Goal: Task Accomplishment & Management: Manage account settings

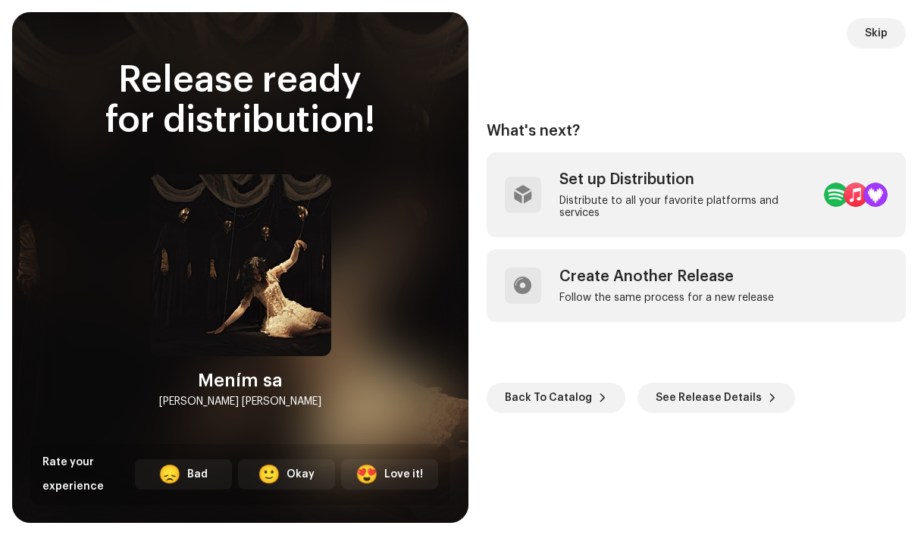
click at [871, 33] on span "Skip" at bounding box center [875, 33] width 23 height 30
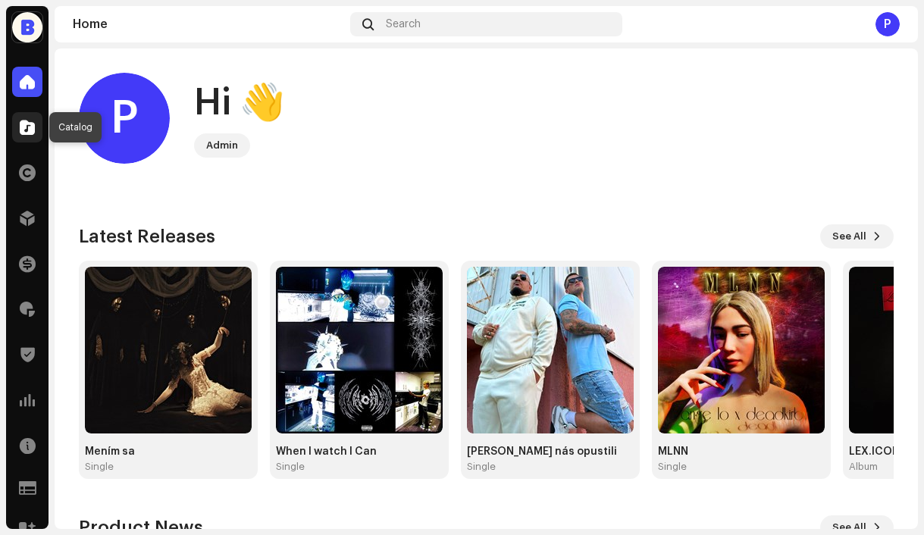
click at [29, 127] on span at bounding box center [27, 127] width 15 height 12
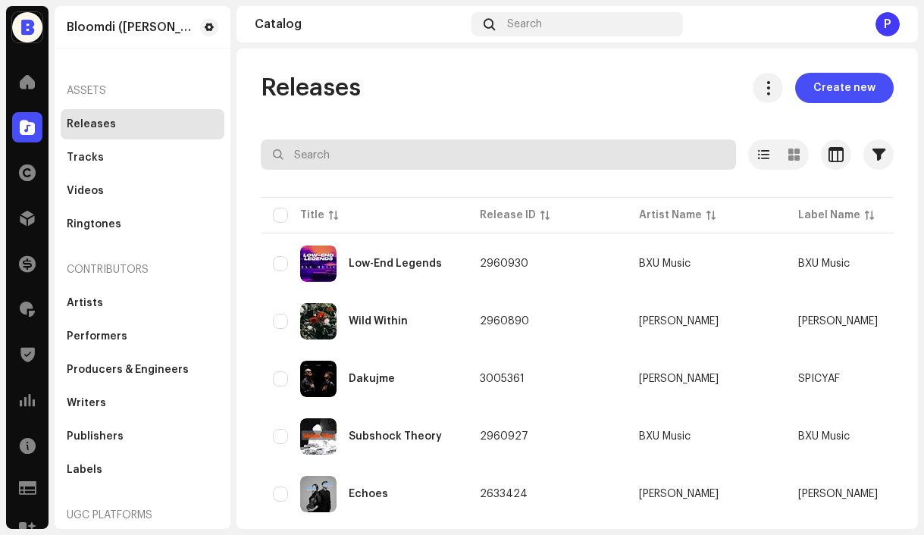
click at [358, 155] on input "text" at bounding box center [498, 154] width 475 height 30
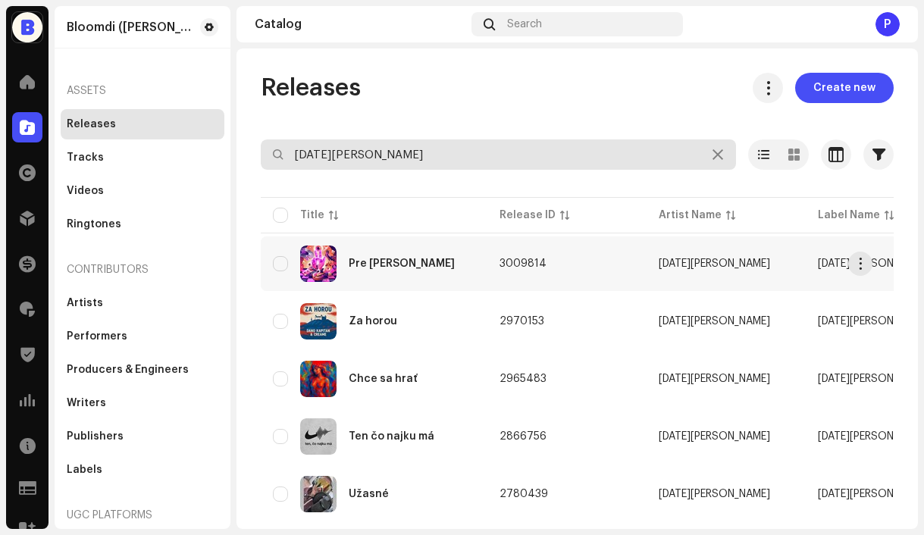
type input "dano ka"
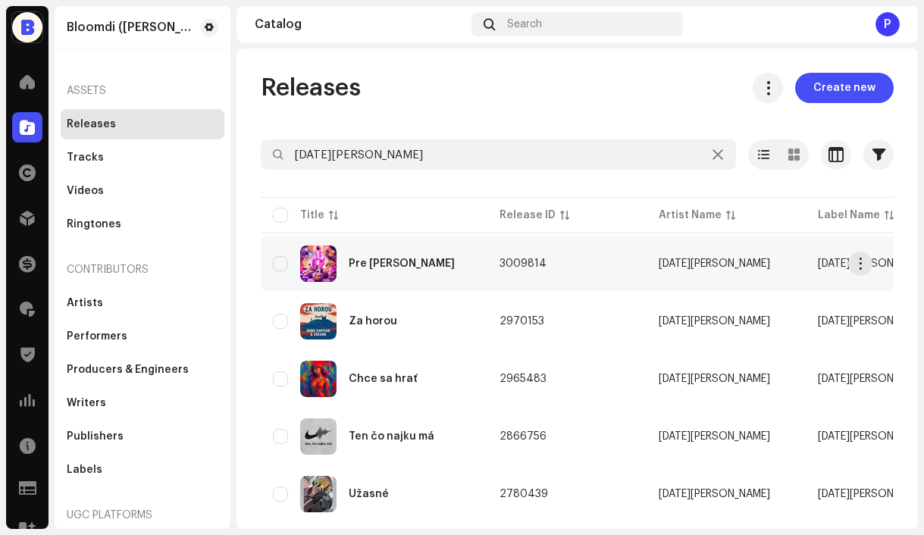
click at [399, 269] on div "Pre Havranov" at bounding box center [374, 263] width 202 height 36
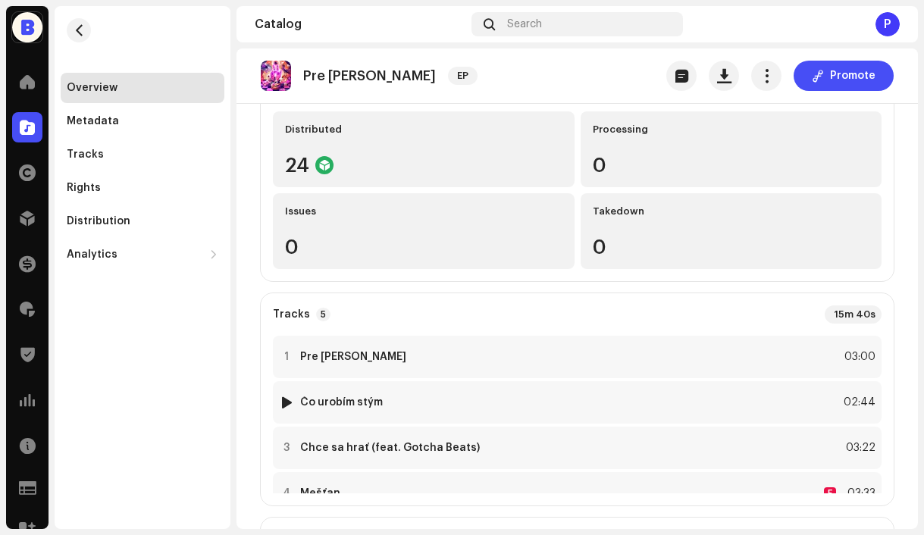
scroll to position [224, 0]
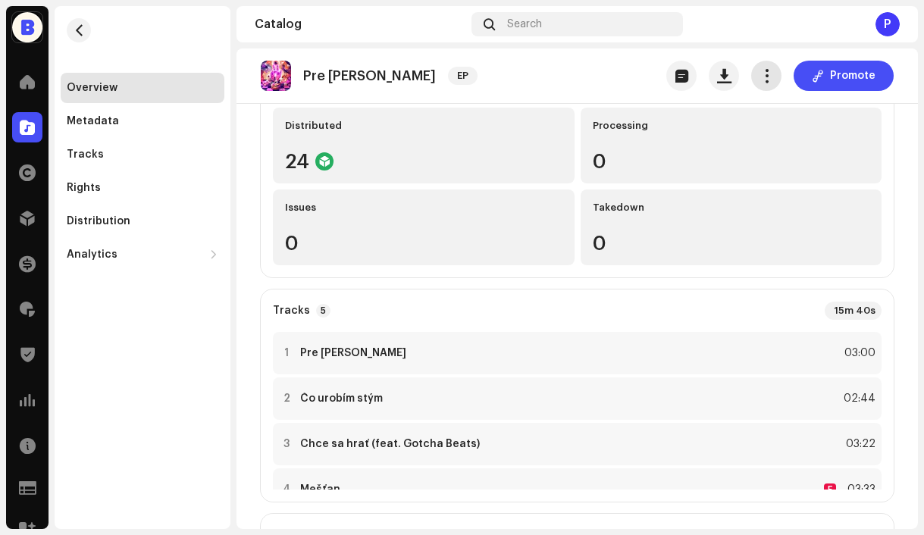
click at [764, 77] on span "button" at bounding box center [766, 76] width 14 height 12
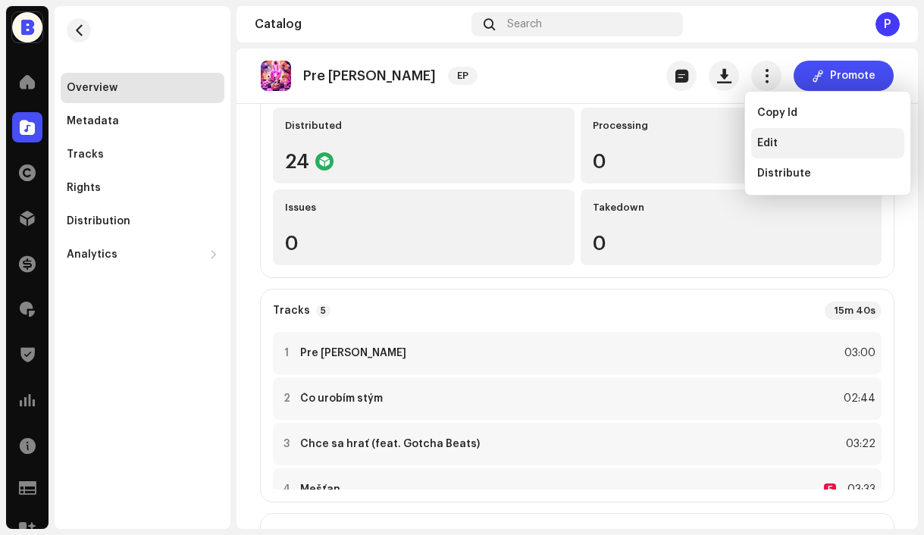
click at [770, 142] on span "Edit" at bounding box center [767, 143] width 20 height 12
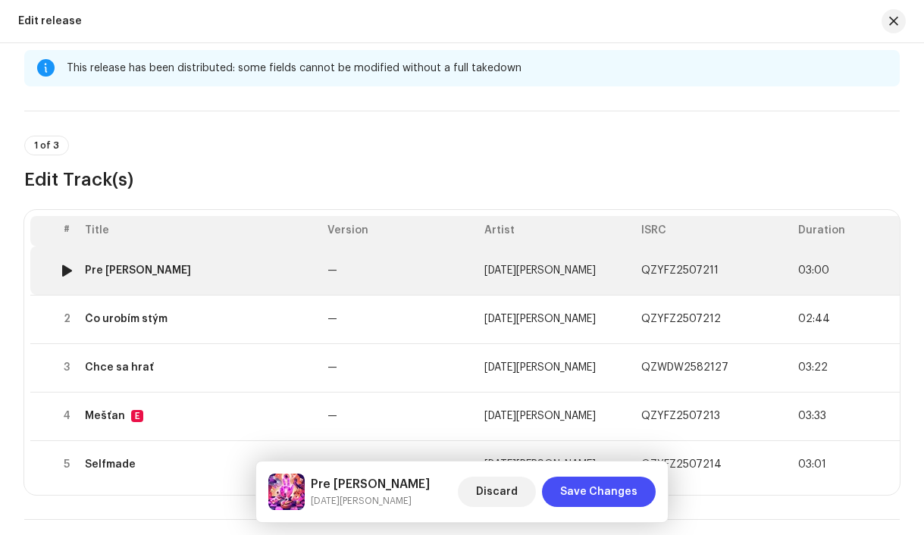
scroll to position [33, 0]
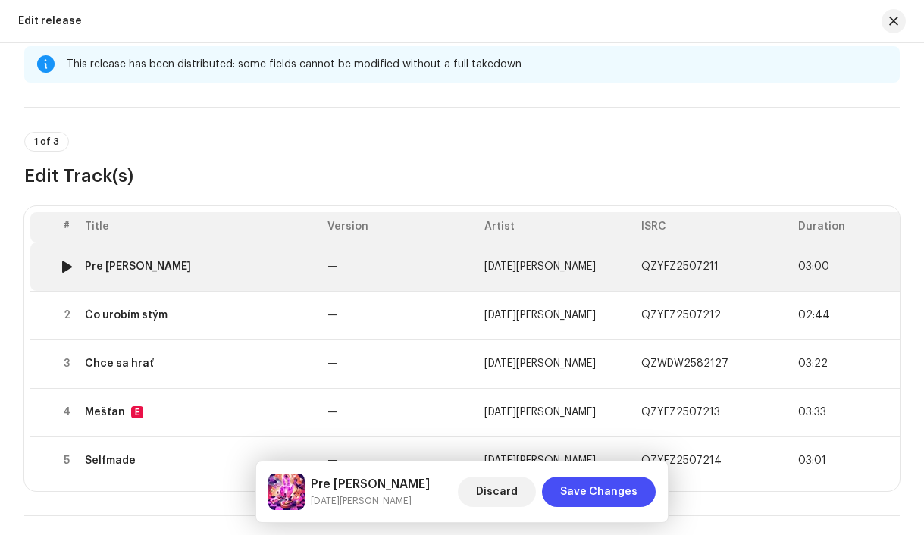
click at [205, 277] on td "Pre Havranov" at bounding box center [200, 266] width 242 height 48
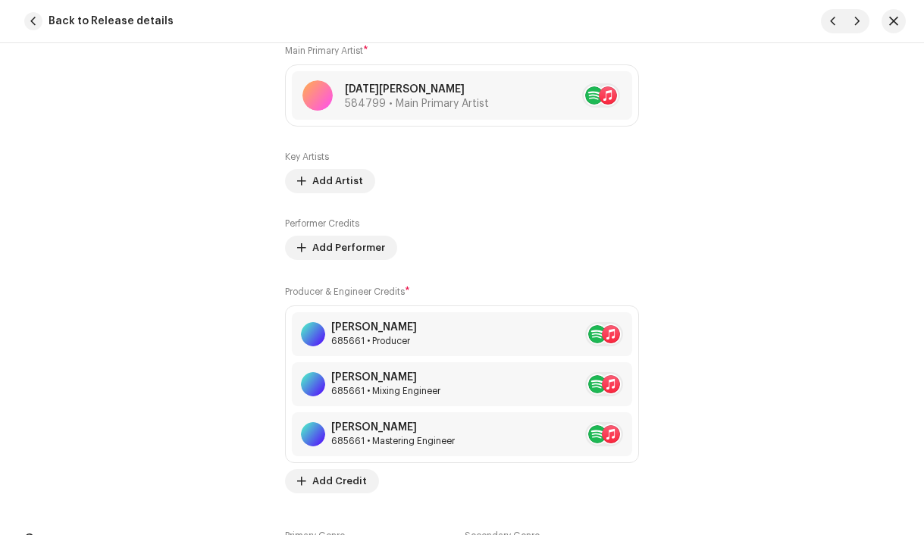
scroll to position [1067, 0]
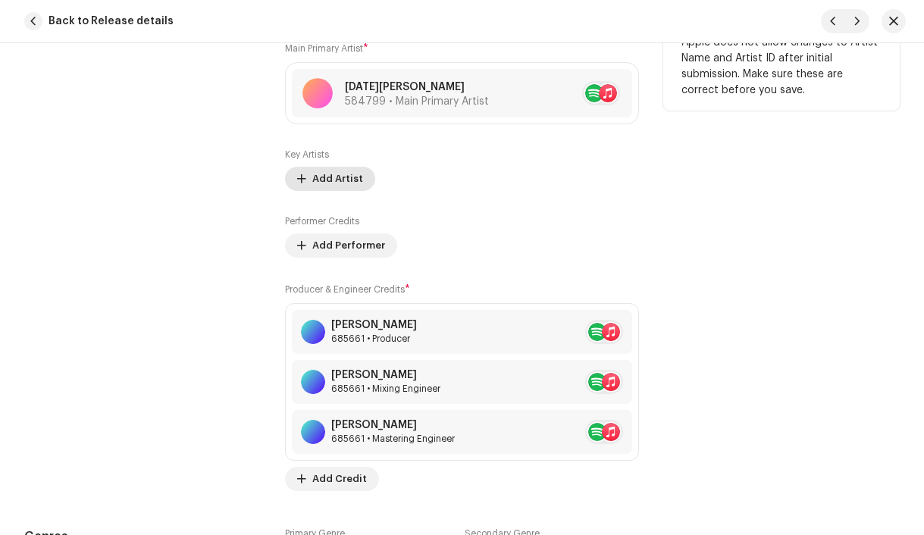
click at [331, 182] on span "Add Artist" at bounding box center [337, 179] width 51 height 30
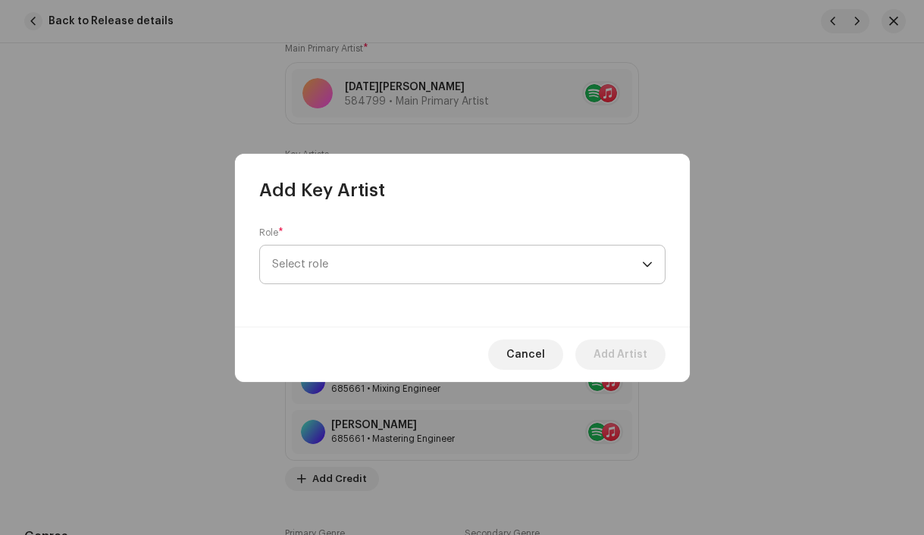
click at [332, 261] on span "Select role" at bounding box center [457, 264] width 370 height 38
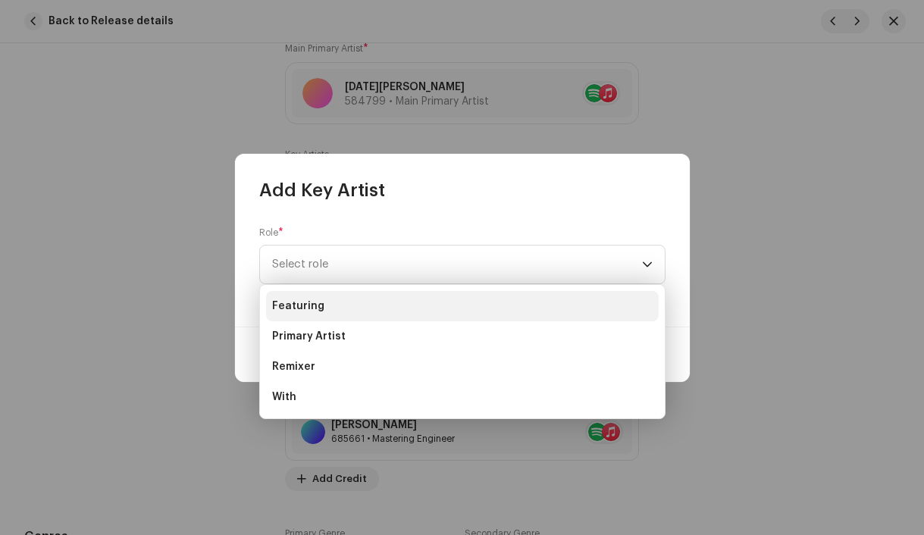
click at [319, 301] on span "Featuring" at bounding box center [298, 306] width 52 height 15
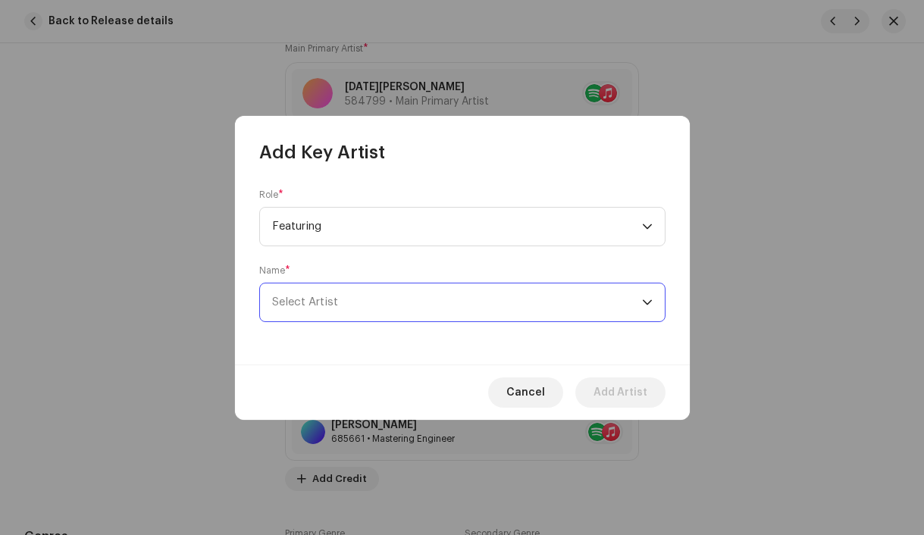
click at [324, 311] on span "Select Artist" at bounding box center [457, 302] width 370 height 38
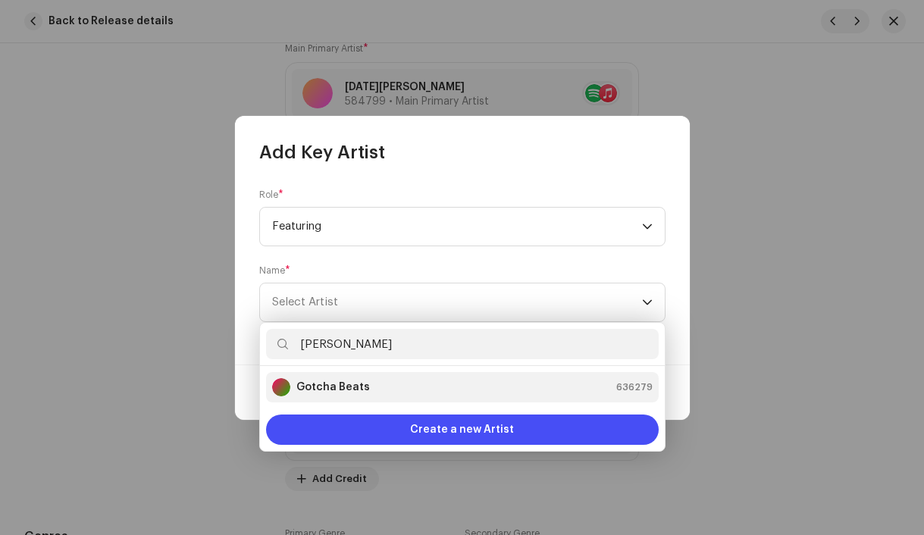
type input "gotch"
click at [342, 377] on li "Gotcha Beats 636279" at bounding box center [462, 387] width 392 height 30
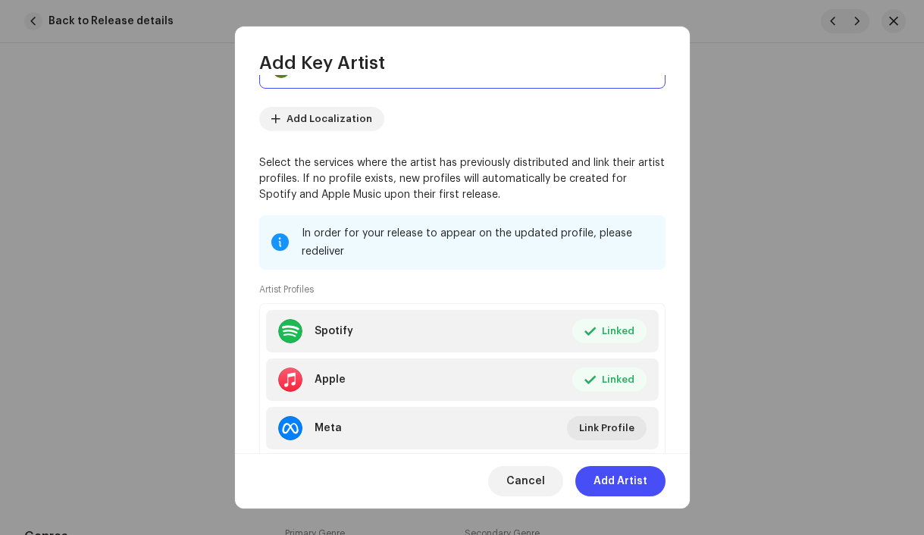
scroll to position [239, 0]
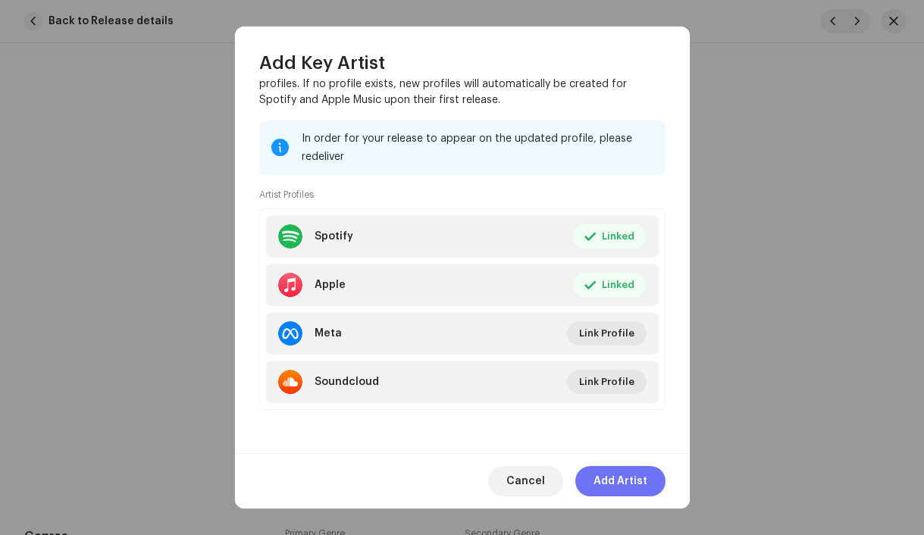
click at [626, 483] on span "Add Artist" at bounding box center [620, 481] width 54 height 30
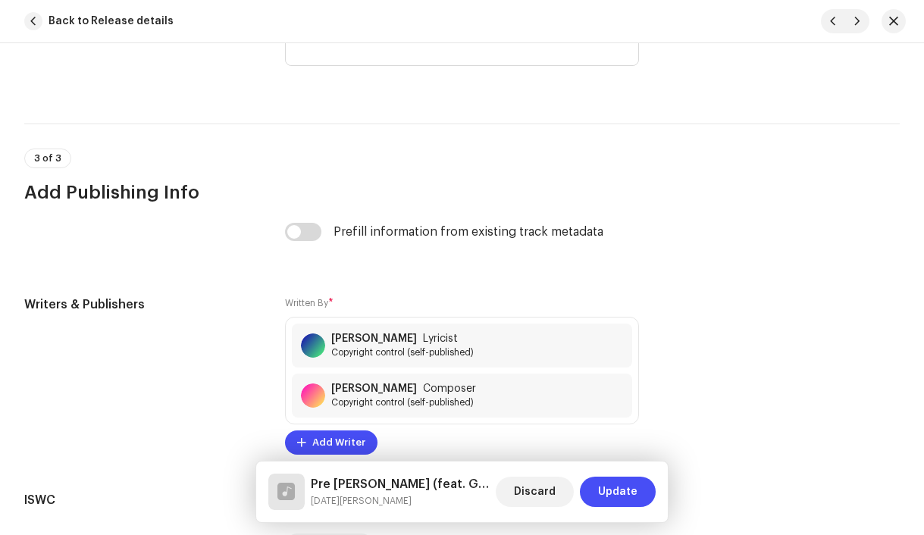
scroll to position [3399, 0]
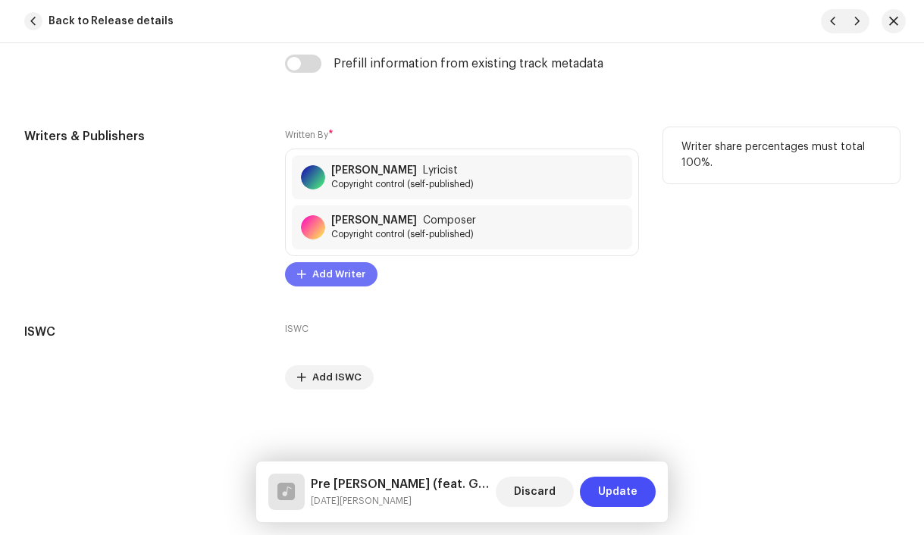
click at [334, 278] on span "Add Writer" at bounding box center [338, 274] width 53 height 30
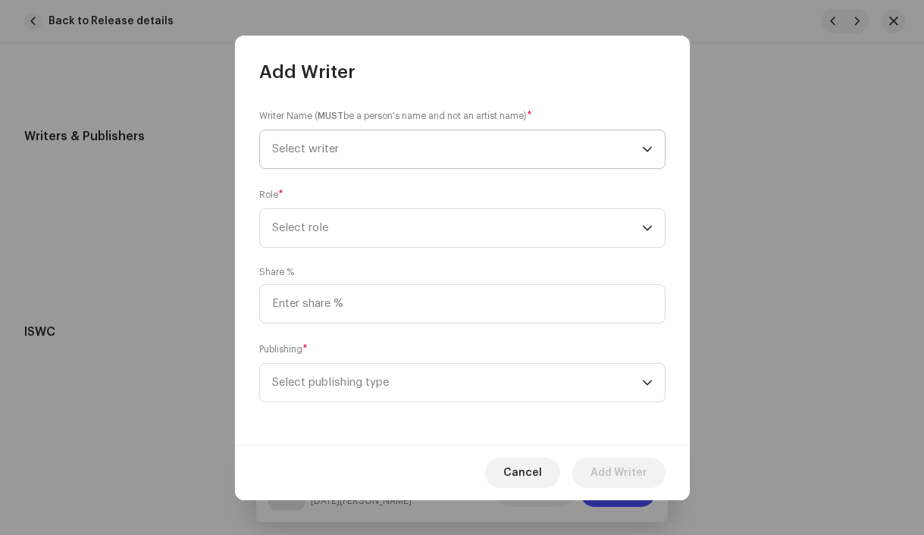
click at [305, 150] on span "Select writer" at bounding box center [305, 148] width 67 height 11
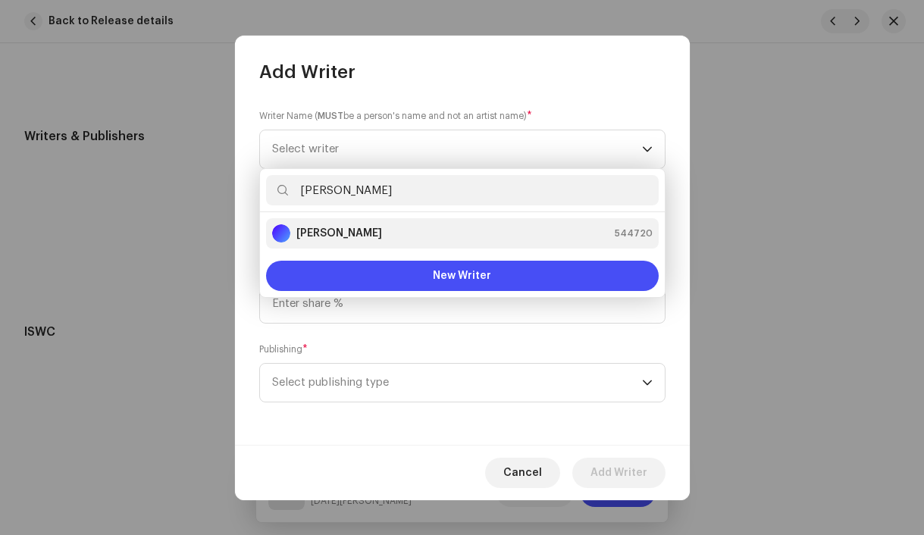
type input "Daniel But"
click at [302, 236] on strong "Daniel Butor" at bounding box center [339, 233] width 86 height 15
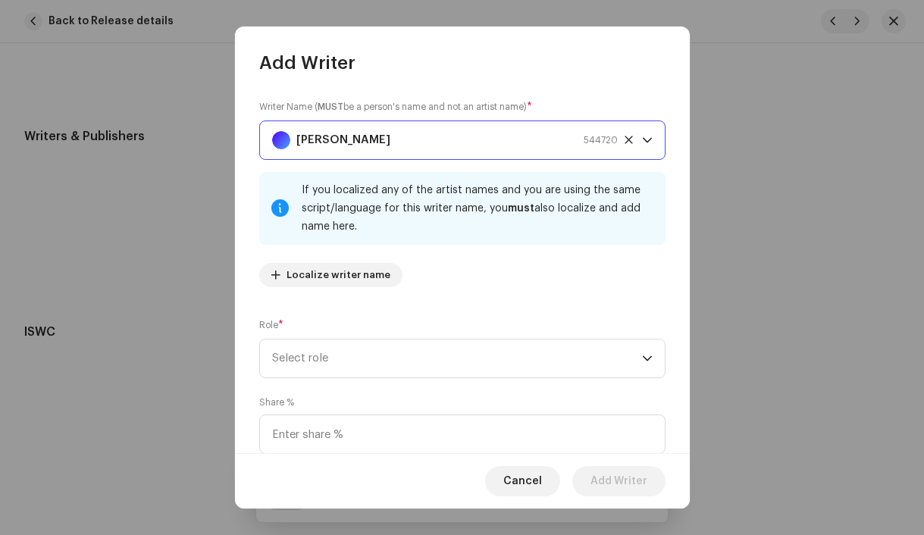
scroll to position [123, 0]
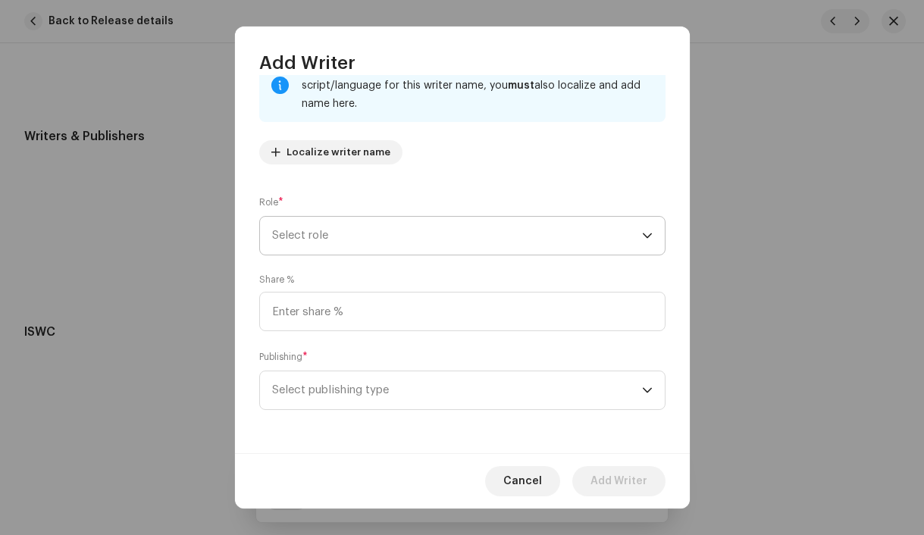
click at [364, 239] on span "Select role" at bounding box center [457, 236] width 370 height 38
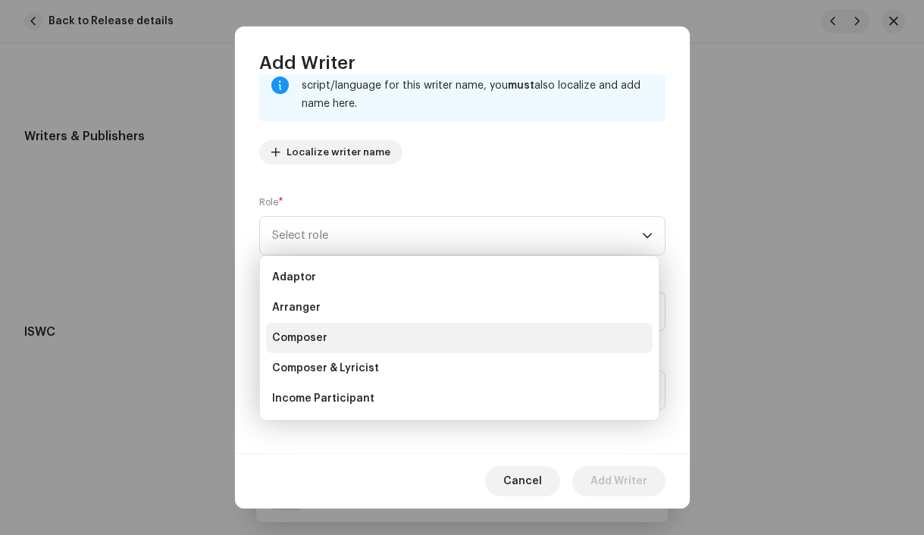
click at [398, 331] on li "Composer" at bounding box center [459, 338] width 386 height 30
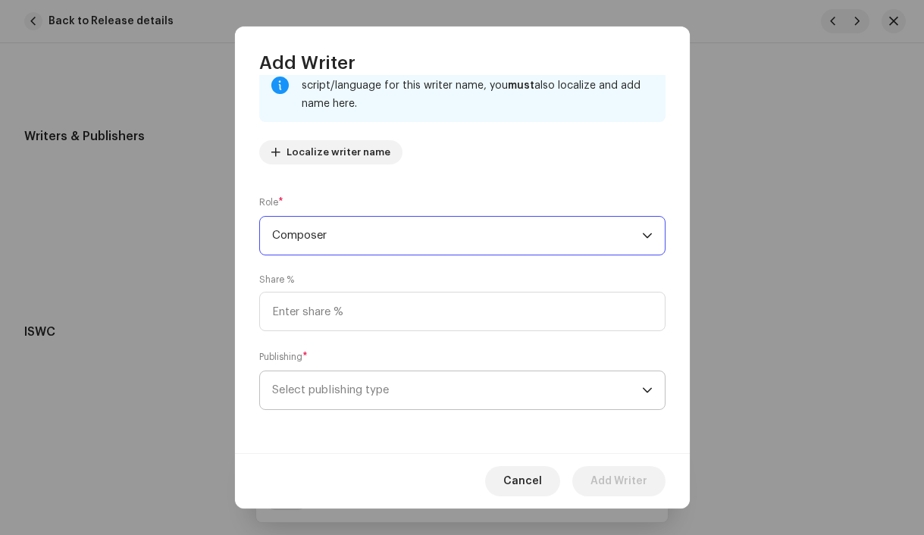
click at [440, 392] on span "Select publishing type" at bounding box center [457, 390] width 370 height 38
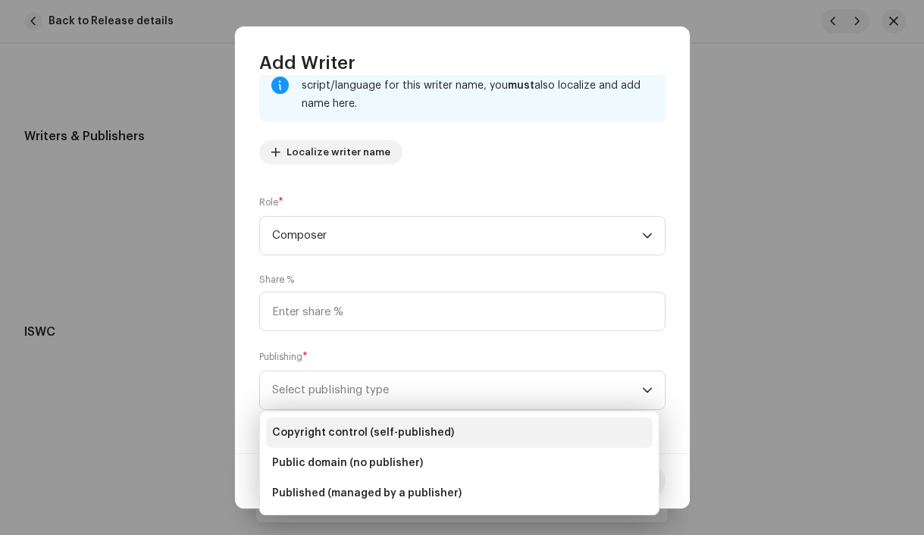
click at [437, 427] on span "Copyright control (self-published)" at bounding box center [363, 432] width 182 height 15
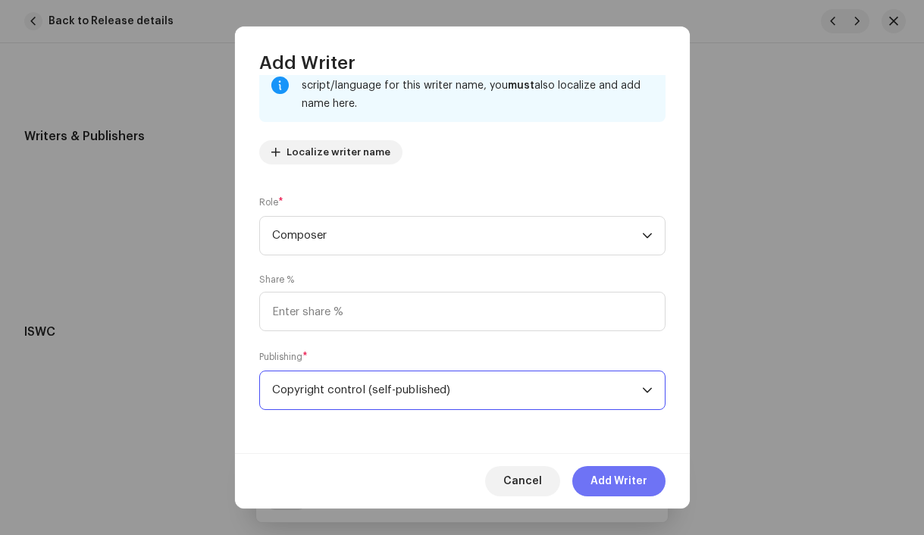
click at [614, 484] on span "Add Writer" at bounding box center [618, 481] width 57 height 30
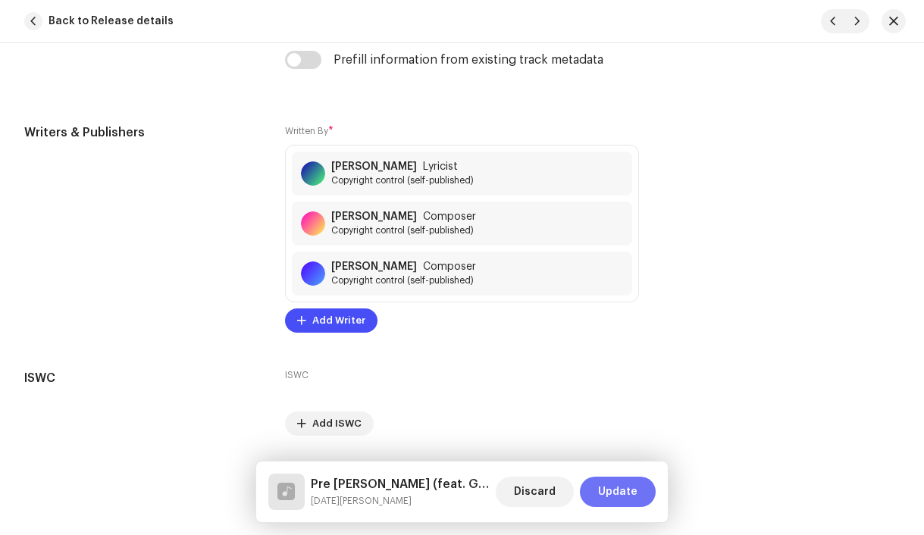
click at [631, 493] on span "Update" at bounding box center [617, 492] width 39 height 30
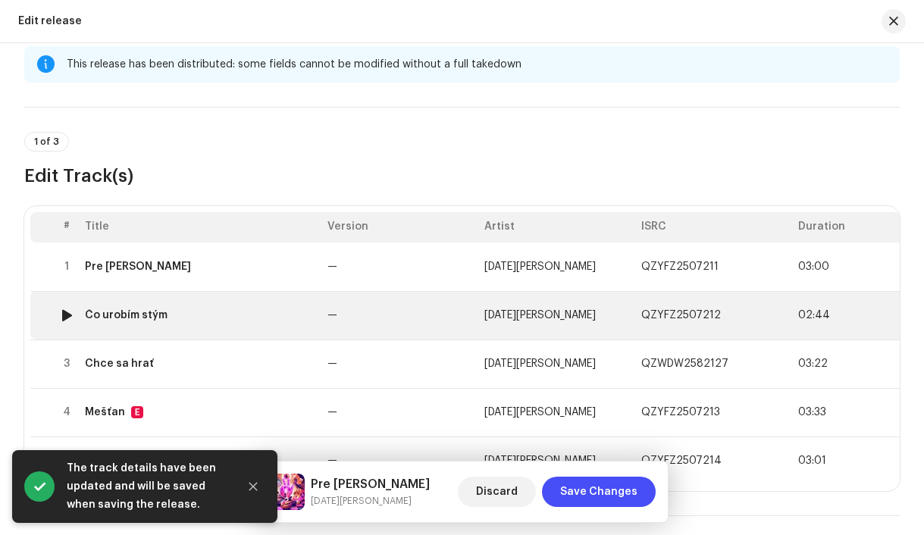
click at [289, 318] on div "Čo urobím stým" at bounding box center [200, 315] width 230 height 12
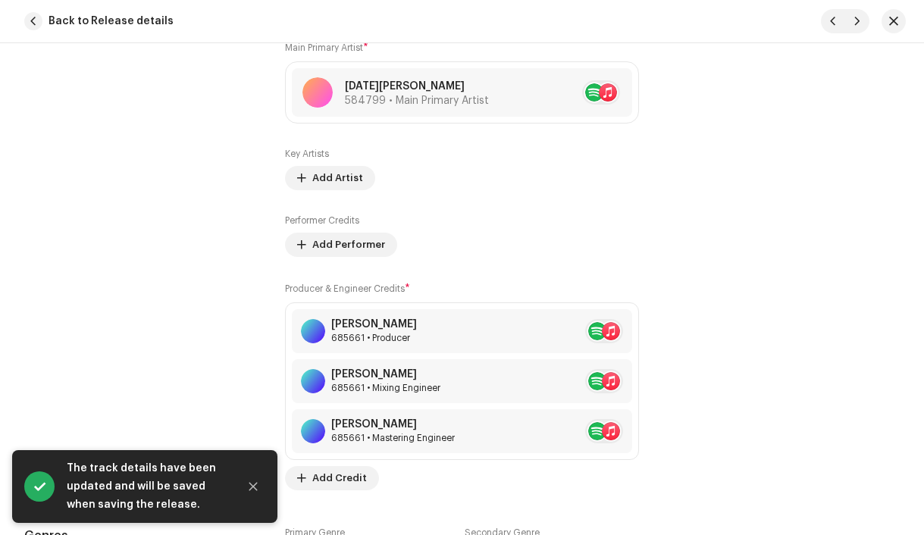
scroll to position [1071, 0]
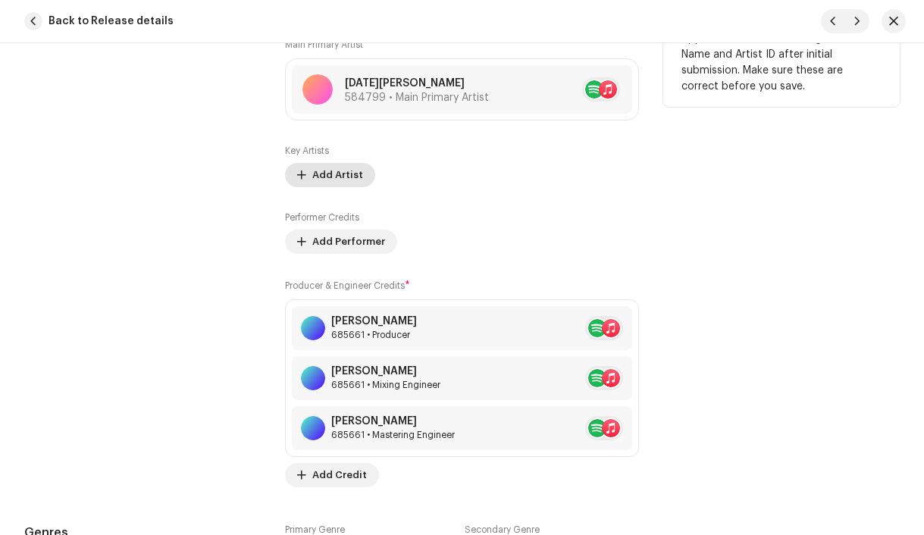
click at [323, 177] on span "Add Artist" at bounding box center [337, 175] width 51 height 30
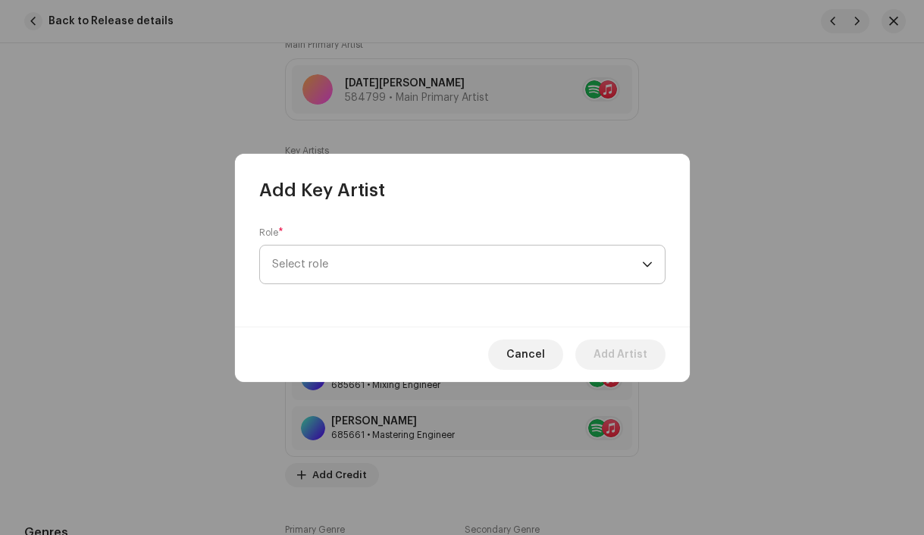
click at [327, 274] on span "Select role" at bounding box center [457, 264] width 370 height 38
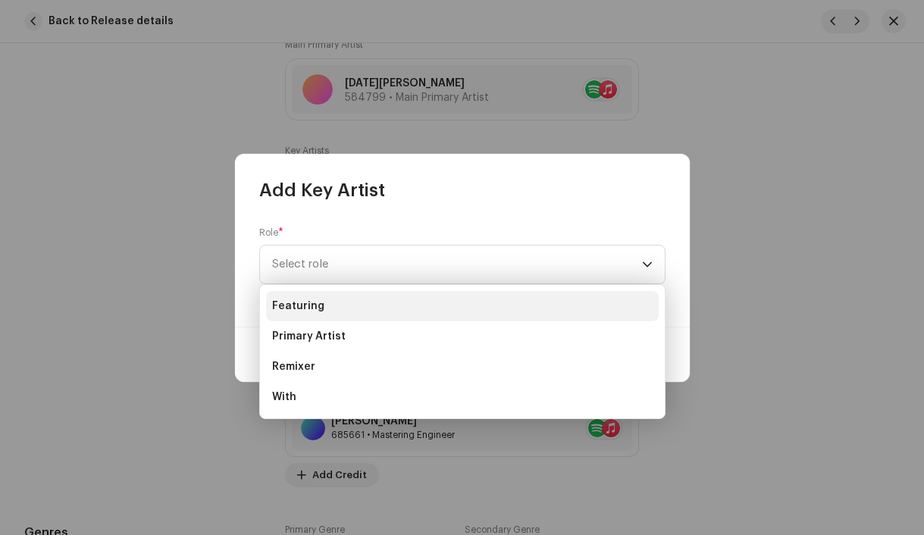
click at [321, 306] on li "Featuring" at bounding box center [462, 306] width 392 height 30
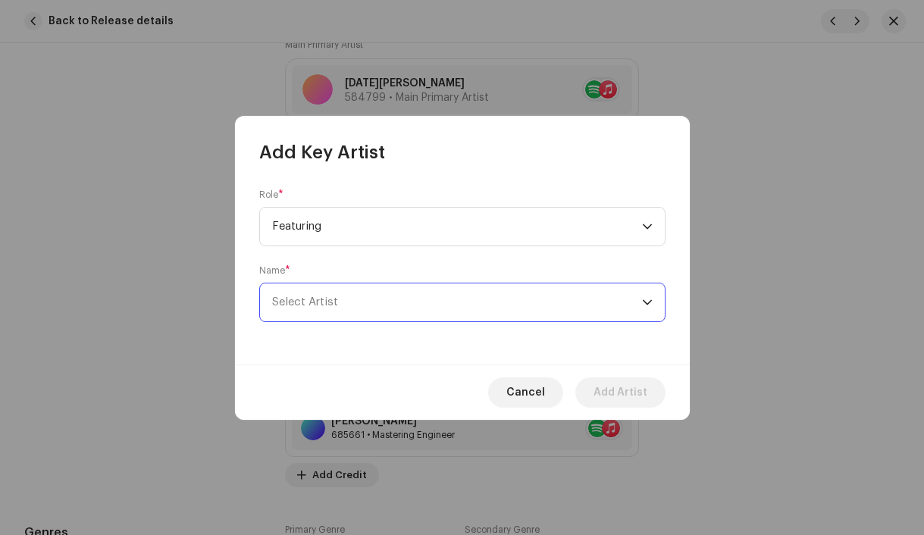
click at [348, 302] on span "Select Artist" at bounding box center [457, 302] width 370 height 38
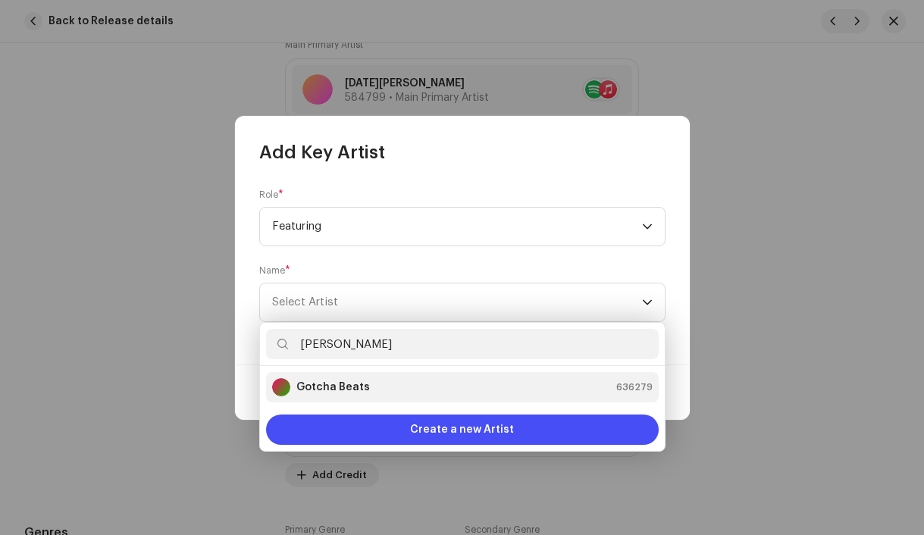
type input "Gotch"
click at [345, 388] on strong "Gotcha Beats" at bounding box center [332, 387] width 73 height 15
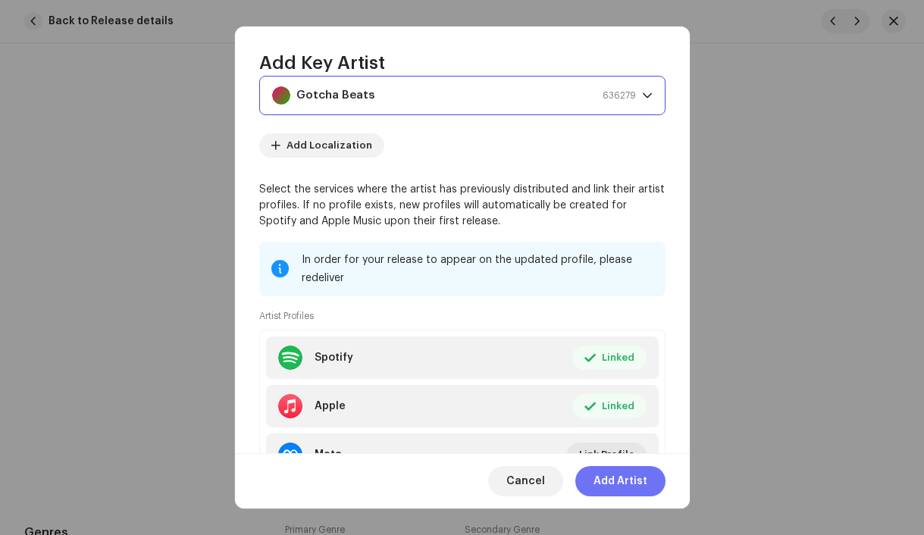
scroll to position [127, 0]
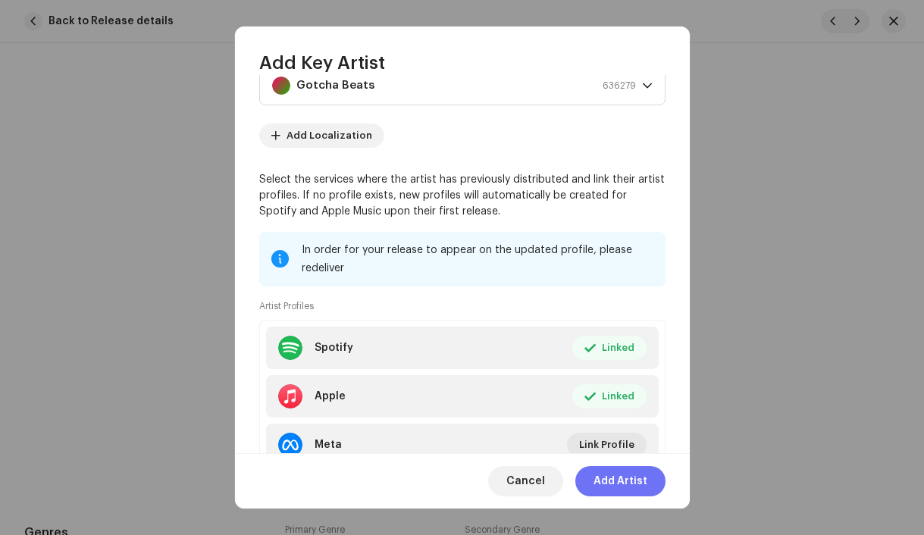
click at [635, 483] on span "Add Artist" at bounding box center [620, 481] width 54 height 30
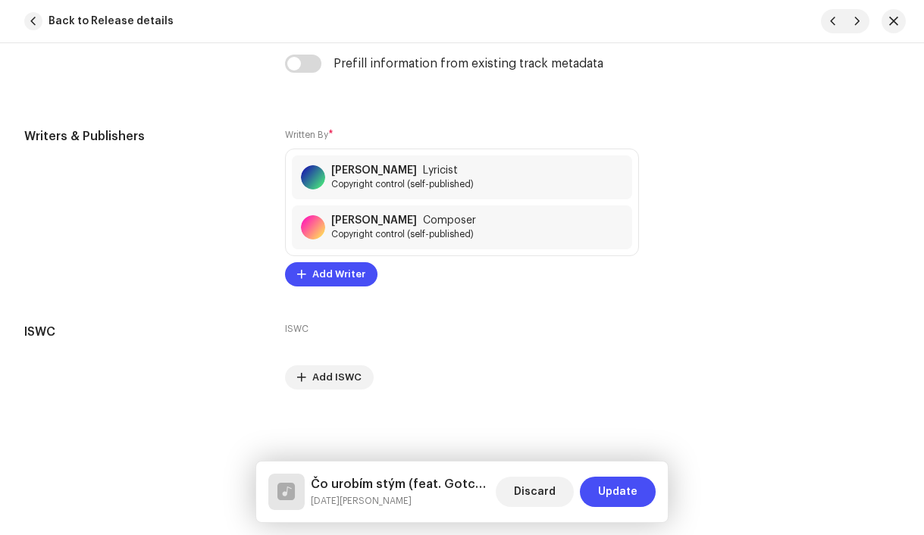
scroll to position [3399, 0]
click at [326, 270] on span "Add Writer" at bounding box center [338, 274] width 53 height 30
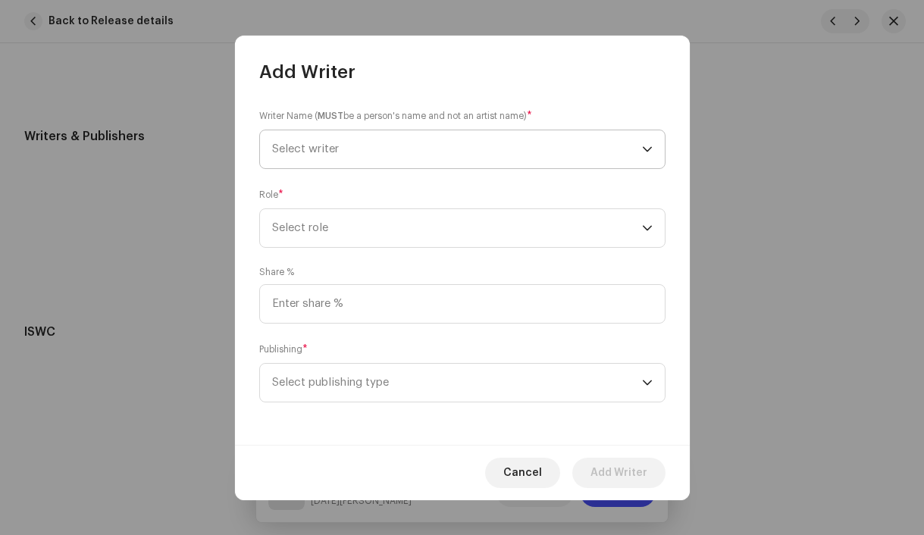
click at [308, 154] on span "Select writer" at bounding box center [305, 148] width 67 height 11
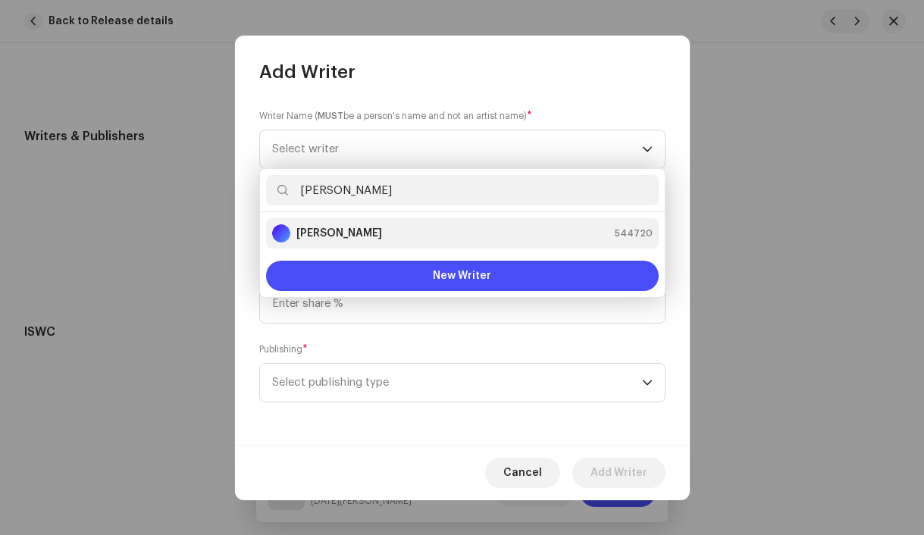
type input "Daniel But"
click at [307, 233] on strong "Daniel Butor" at bounding box center [339, 233] width 86 height 15
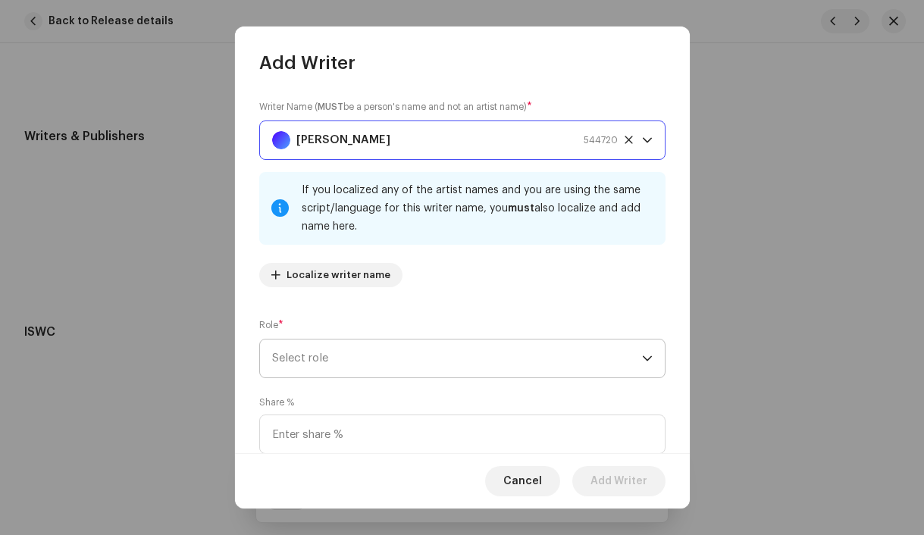
click at [345, 354] on span "Select role" at bounding box center [457, 358] width 370 height 38
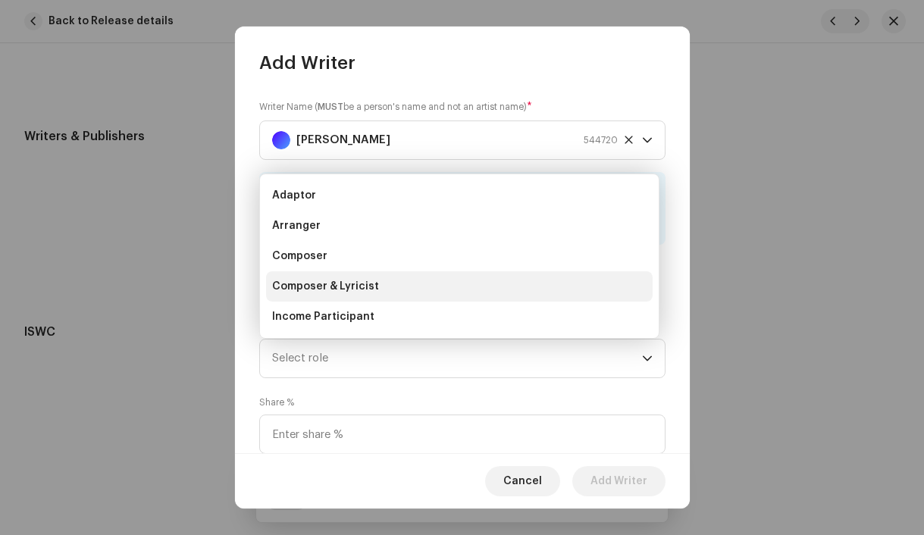
scroll to position [24, 0]
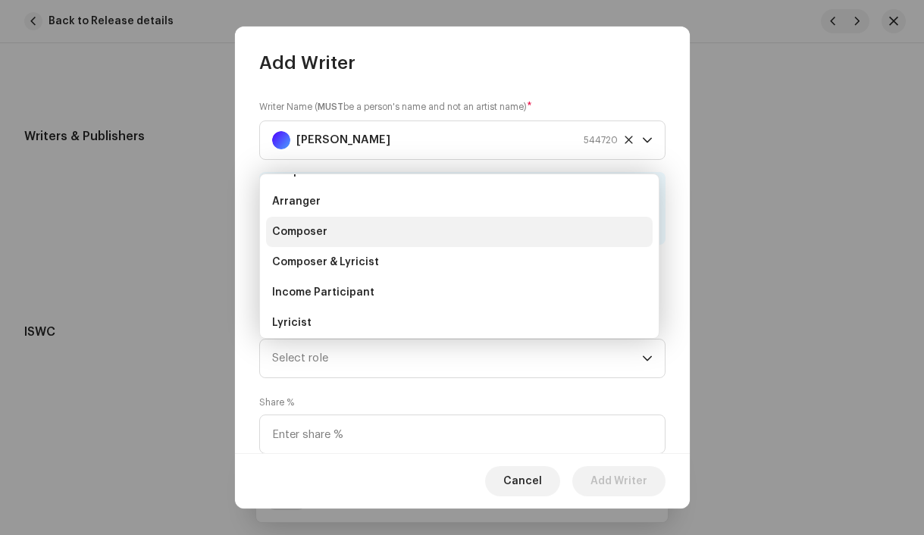
click at [313, 227] on span "Composer" at bounding box center [299, 231] width 55 height 15
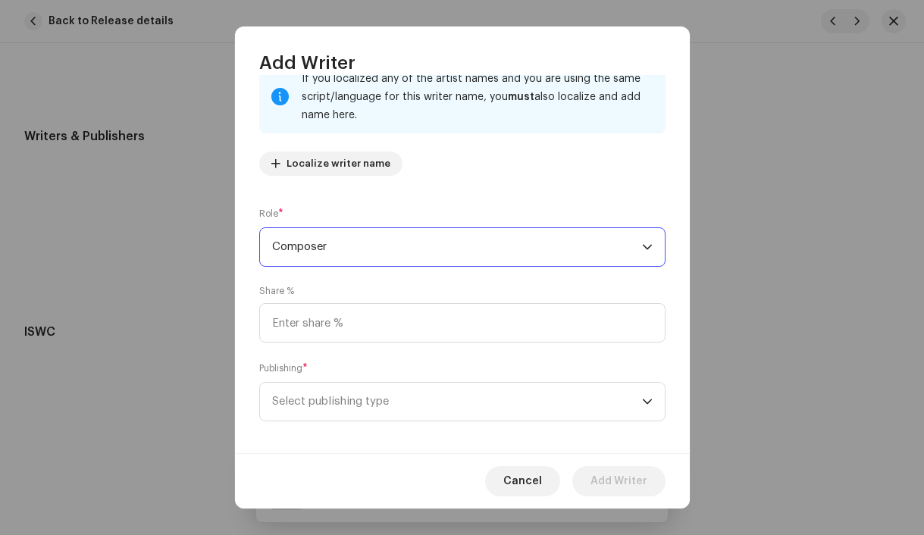
scroll to position [123, 0]
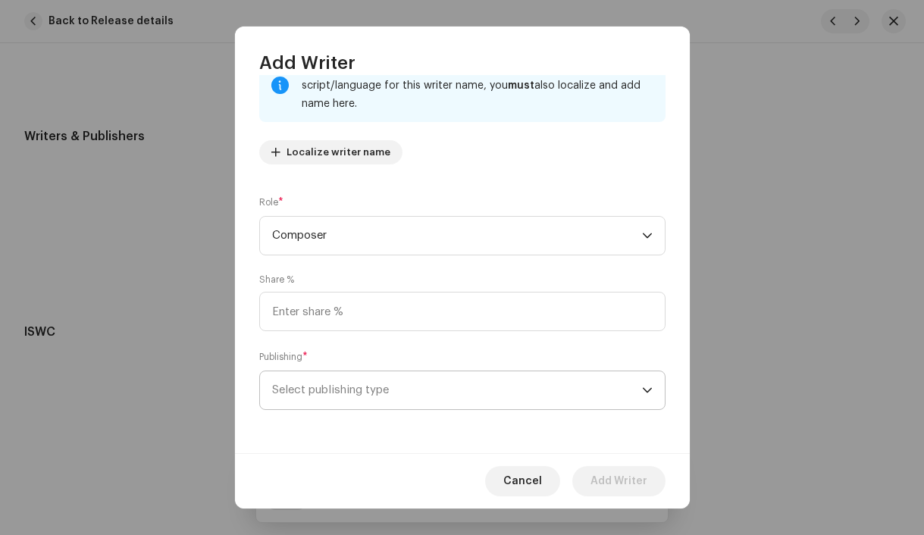
click at [387, 391] on span "Select publishing type" at bounding box center [457, 390] width 370 height 38
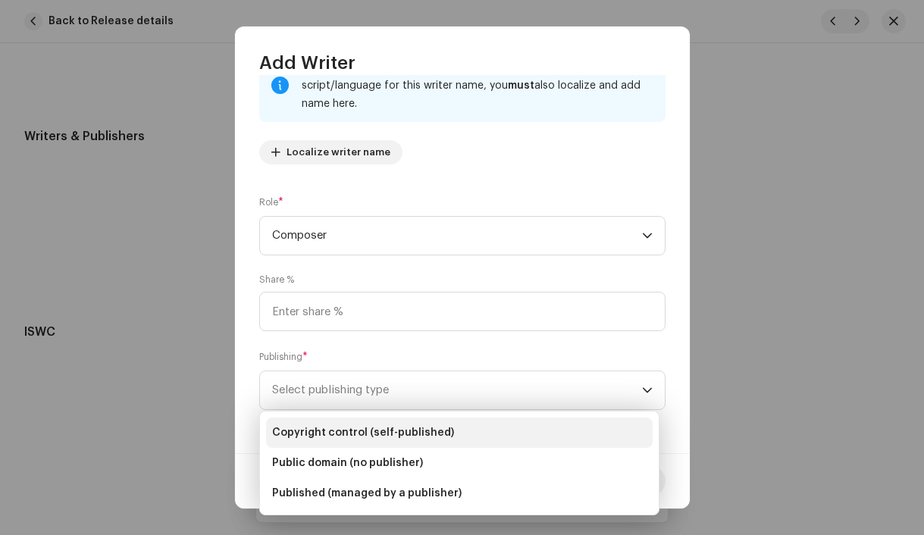
click at [374, 442] on li "Copyright control (self-published)" at bounding box center [459, 432] width 386 height 30
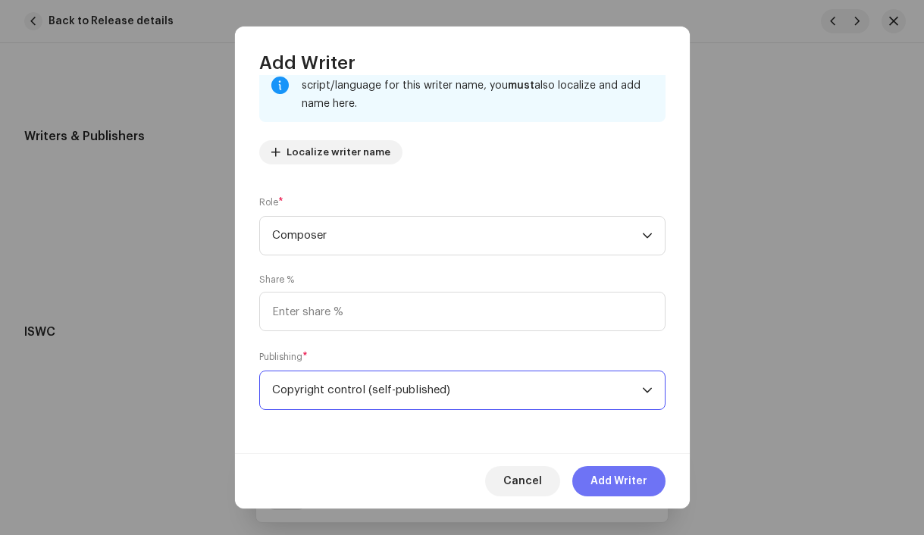
click at [600, 489] on span "Add Writer" at bounding box center [618, 481] width 57 height 30
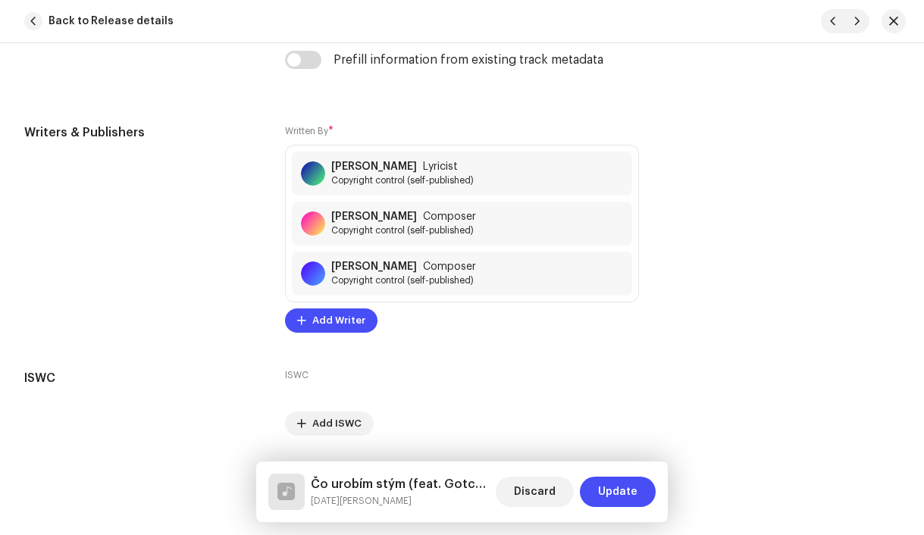
click at [600, 489] on span "Update" at bounding box center [617, 492] width 39 height 30
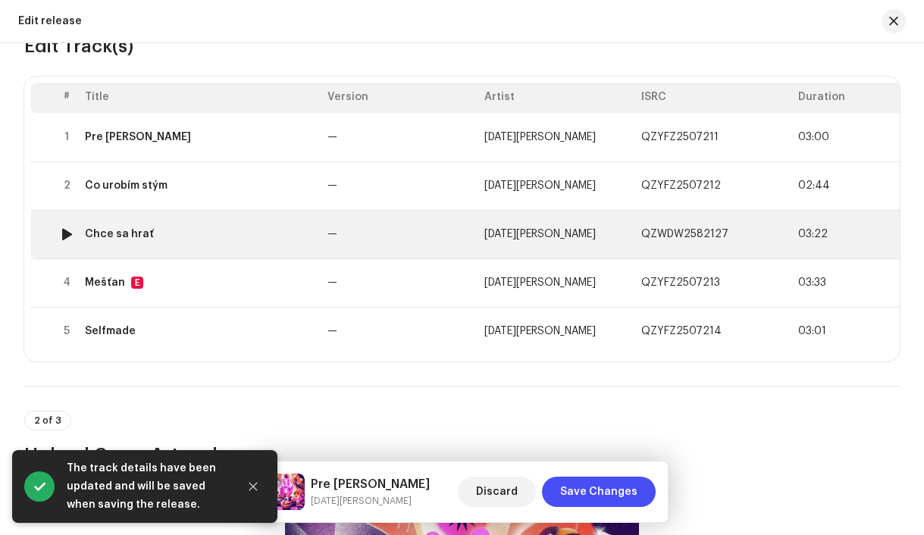
scroll to position [239, 0]
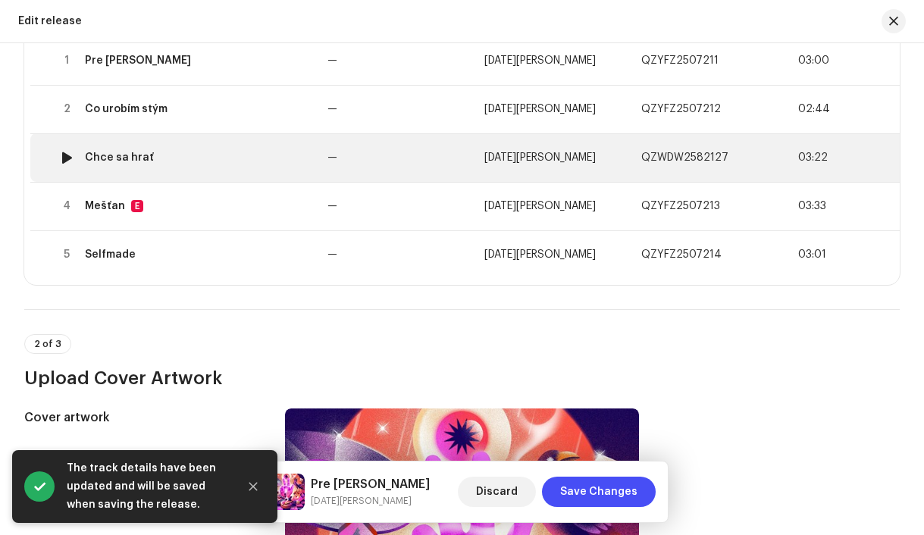
click at [240, 167] on td "Chce sa hrať" at bounding box center [200, 157] width 242 height 48
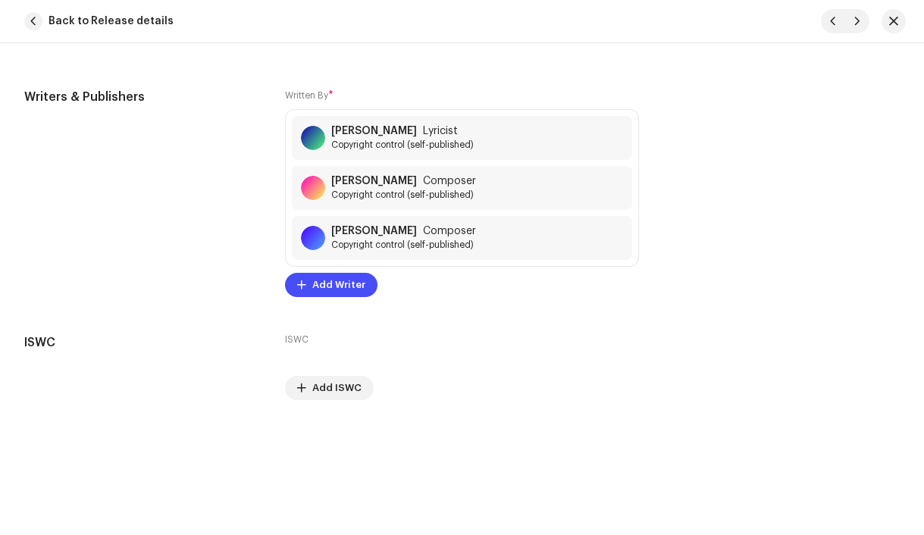
scroll to position [3428, 0]
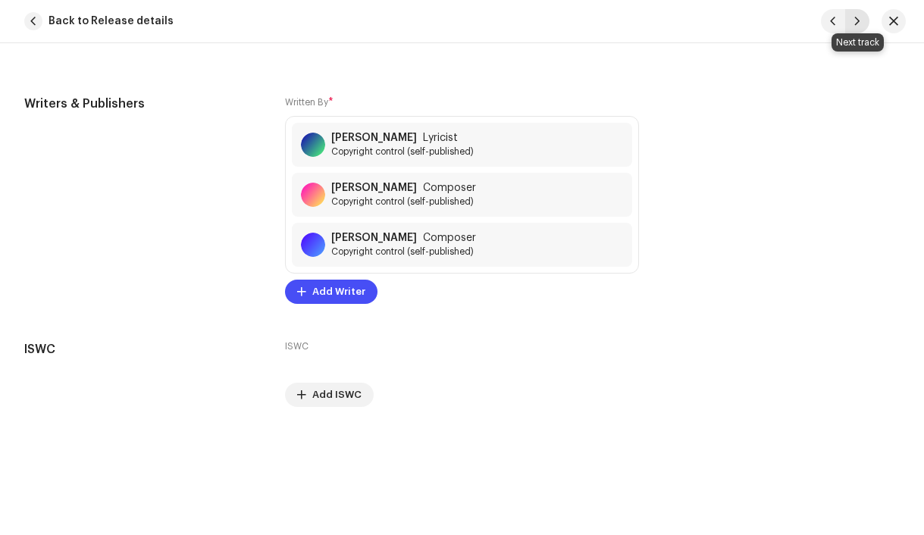
click at [860, 22] on span "button" at bounding box center [856, 21] width 9 height 12
type input "QZYFZ2507213"
type input "Mešťan"
radio input "true"
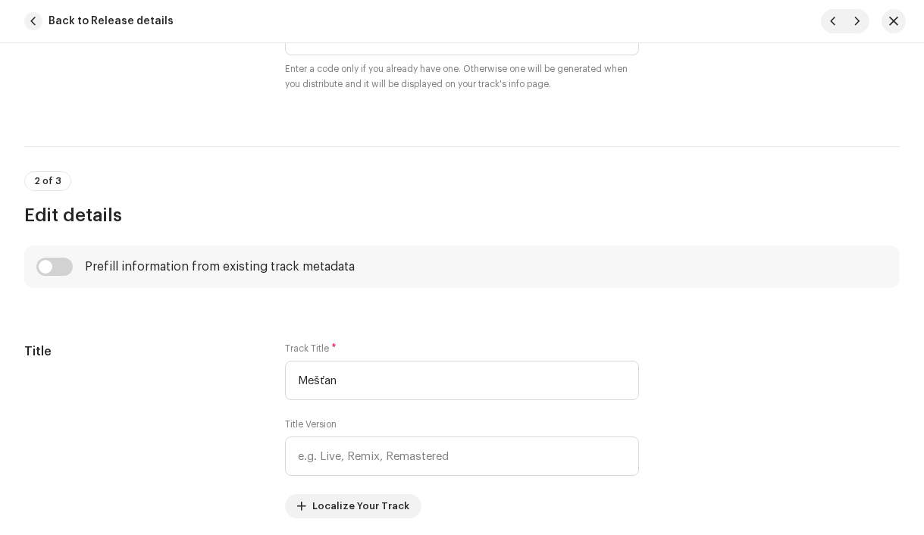
scroll to position [519, 0]
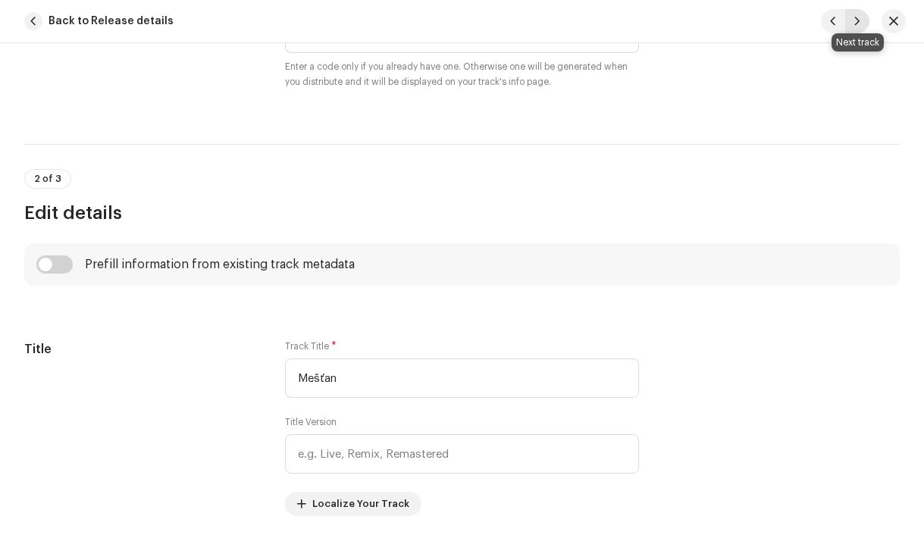
click at [863, 24] on button "button" at bounding box center [857, 21] width 24 height 24
type input "QZYFZ2507214"
type input "Selfmade"
radio input "false"
radio input "true"
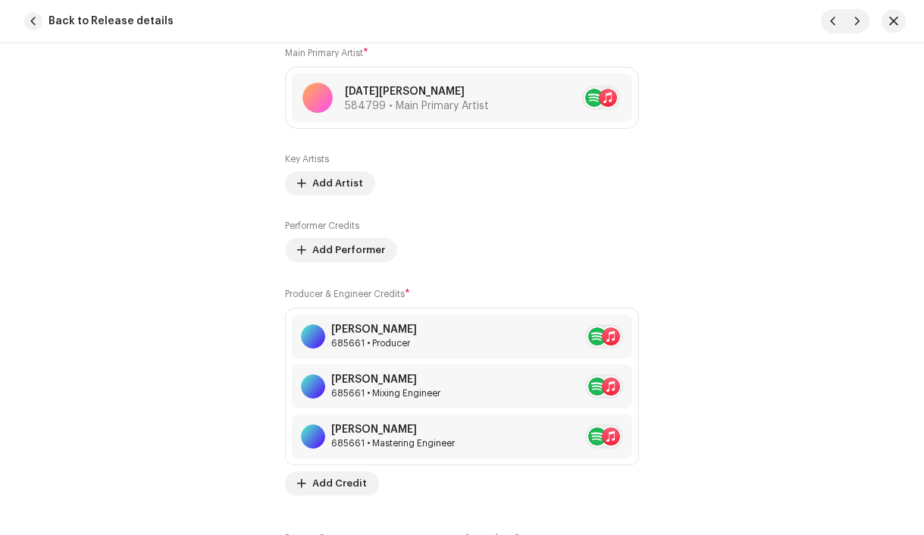
scroll to position [1052, 0]
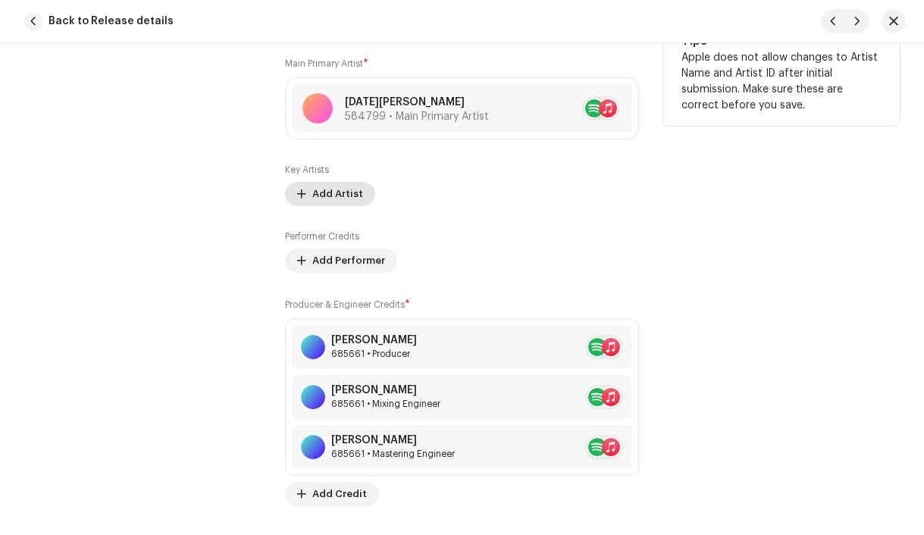
click at [335, 199] on span "Add Artist" at bounding box center [337, 194] width 51 height 30
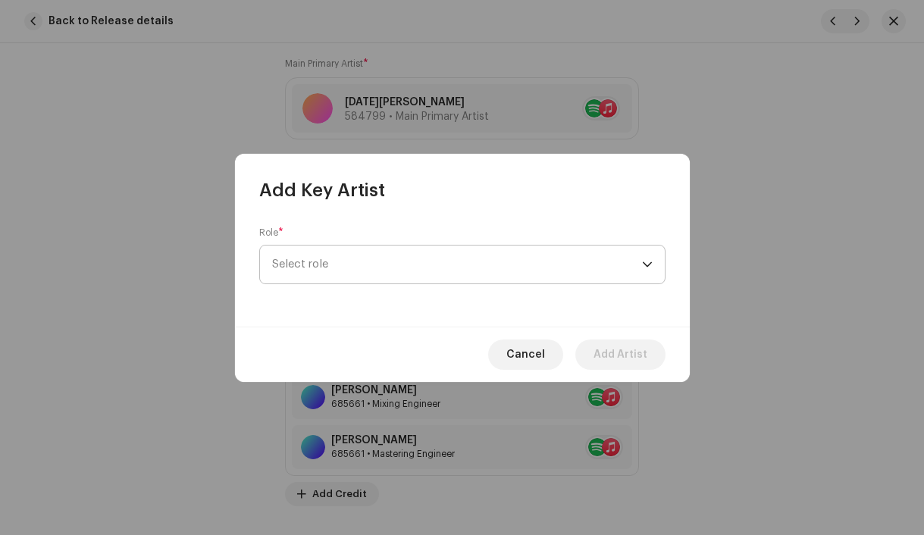
click at [331, 268] on span "Select role" at bounding box center [457, 264] width 370 height 38
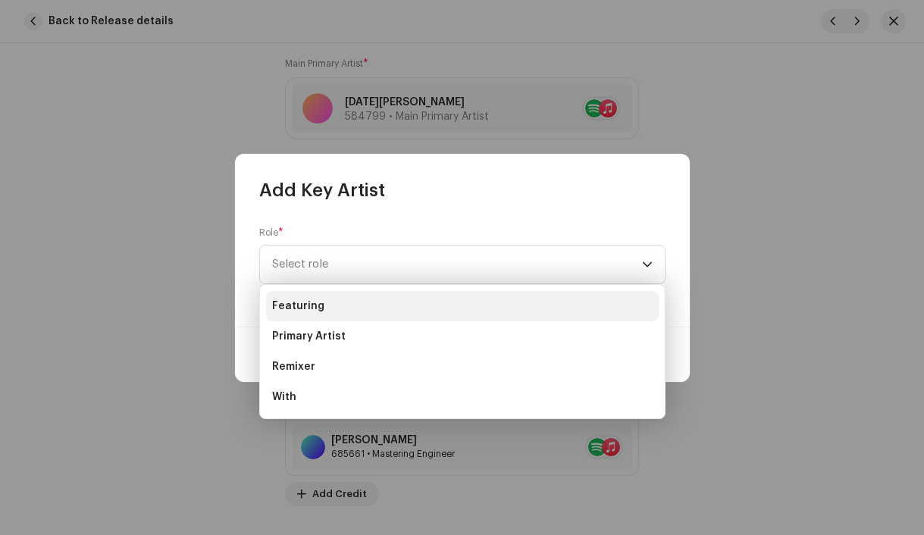
click at [327, 302] on li "Featuring" at bounding box center [462, 306] width 392 height 30
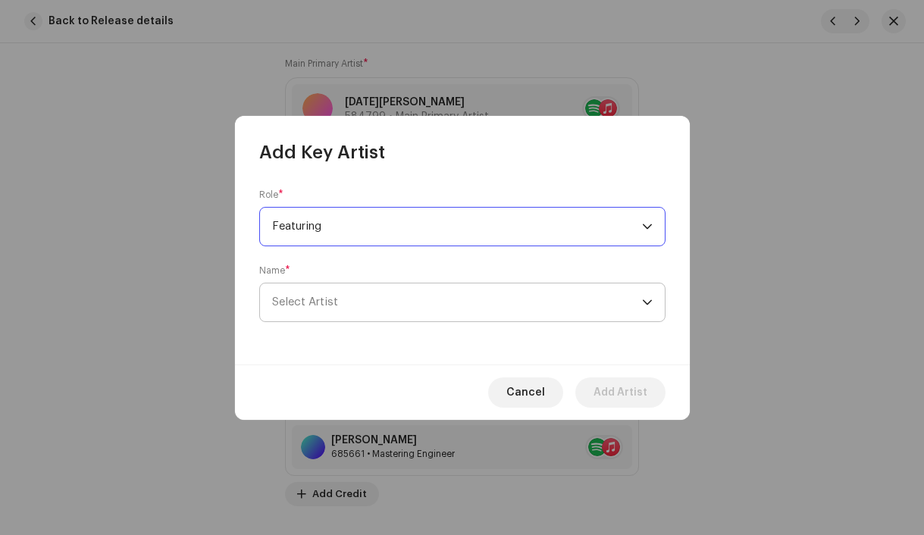
click at [324, 309] on span "Select Artist" at bounding box center [457, 302] width 370 height 38
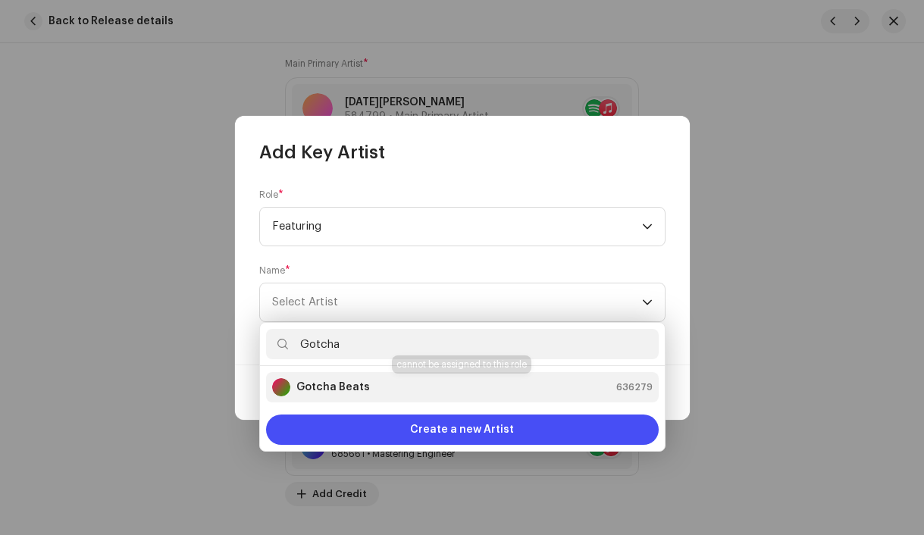
type input "Gotcha"
click at [331, 387] on strong "Gotcha Beats" at bounding box center [332, 387] width 73 height 15
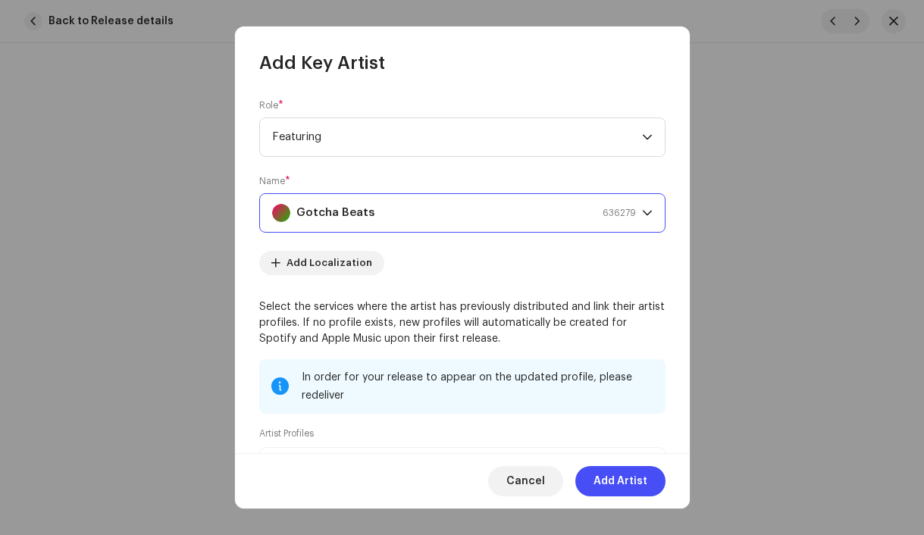
scroll to position [239, 0]
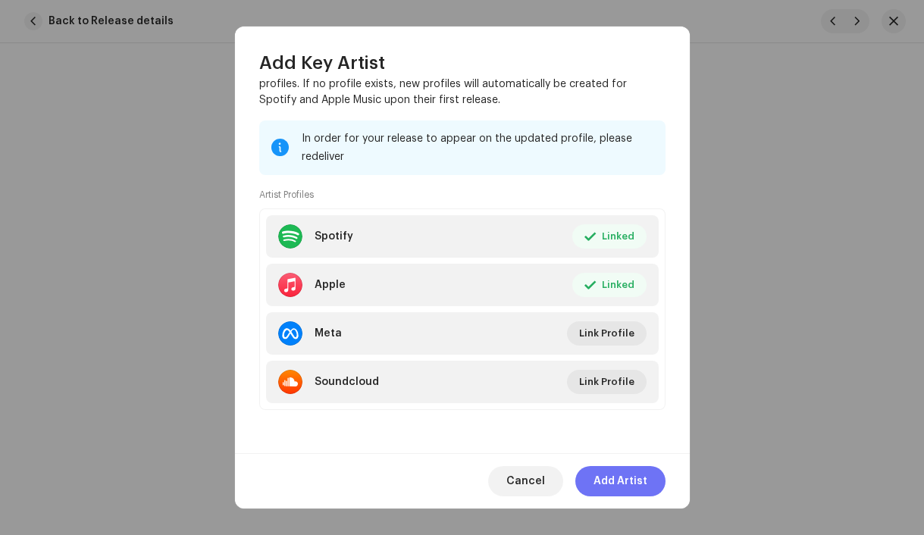
click at [640, 475] on span "Add Artist" at bounding box center [620, 481] width 54 height 30
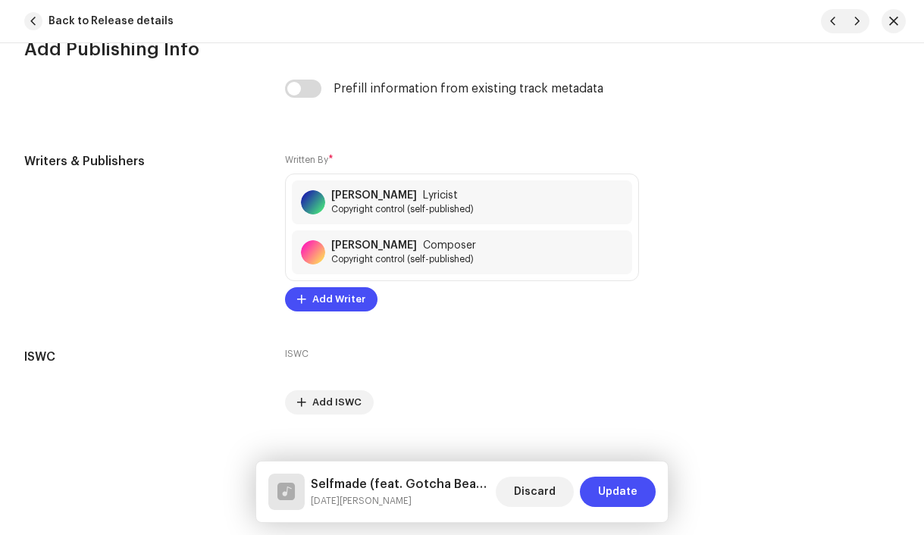
scroll to position [3399, 0]
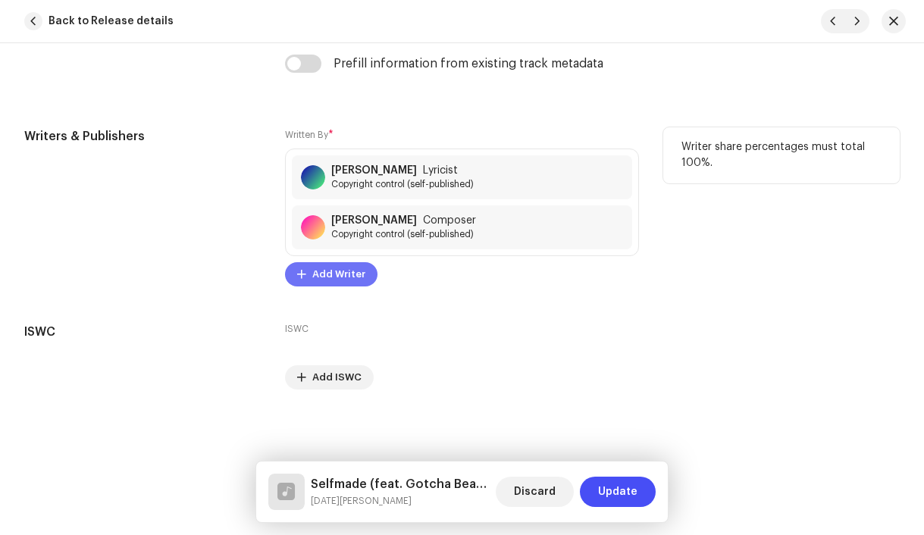
click at [327, 275] on span "Add Writer" at bounding box center [338, 274] width 53 height 30
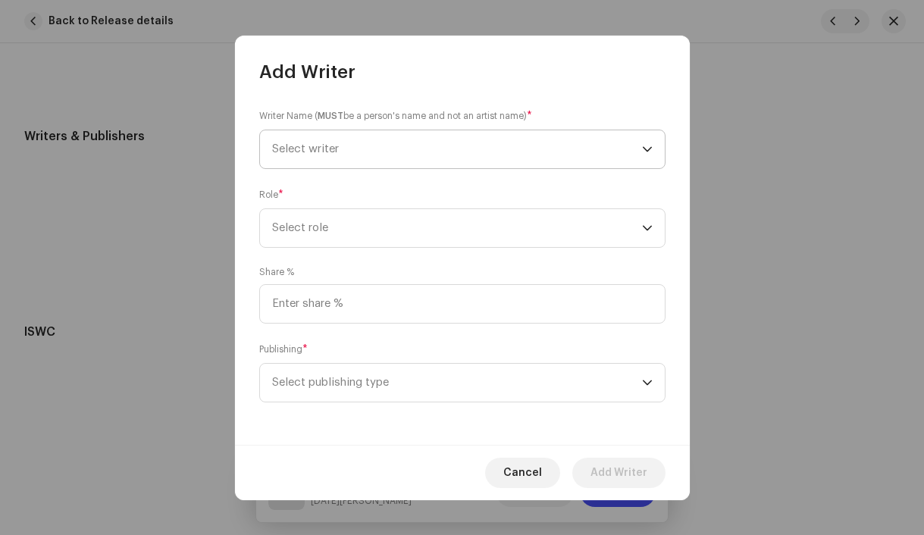
click at [295, 157] on span "Select writer" at bounding box center [457, 149] width 370 height 38
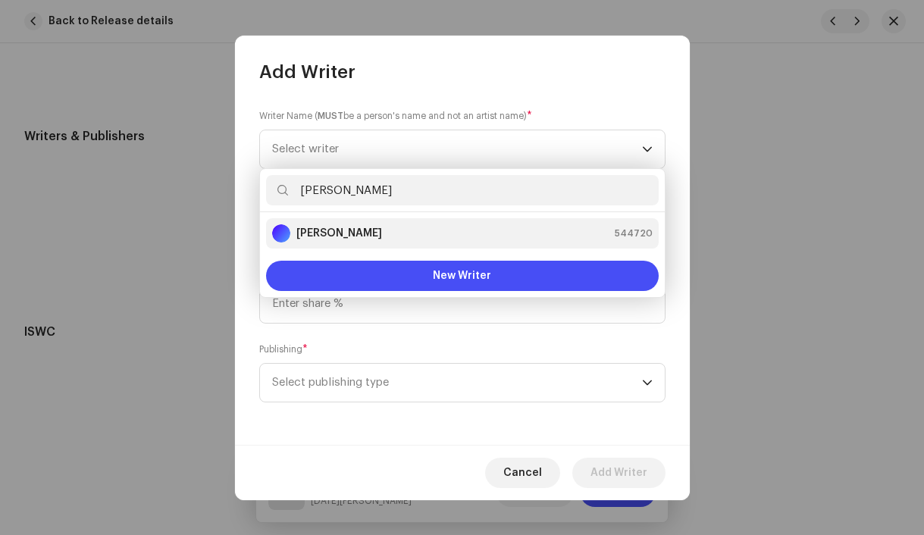
type input "Daniel But"
click at [312, 232] on strong "Daniel Butor" at bounding box center [339, 233] width 86 height 15
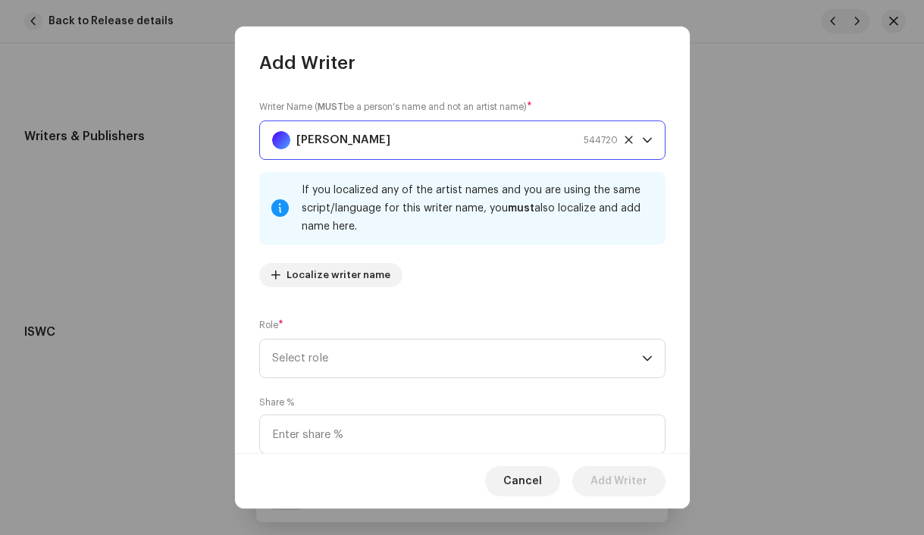
scroll to position [123, 0]
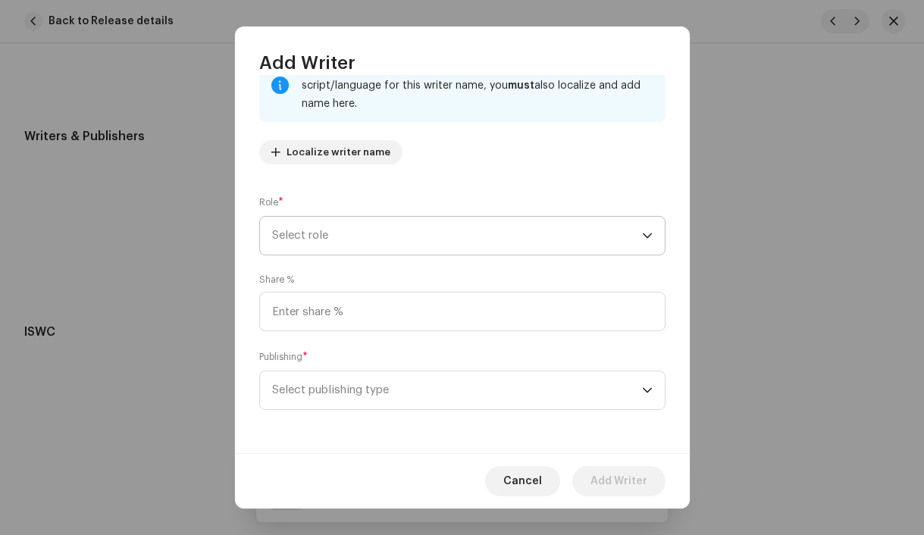
click at [384, 230] on span "Select role" at bounding box center [457, 236] width 370 height 38
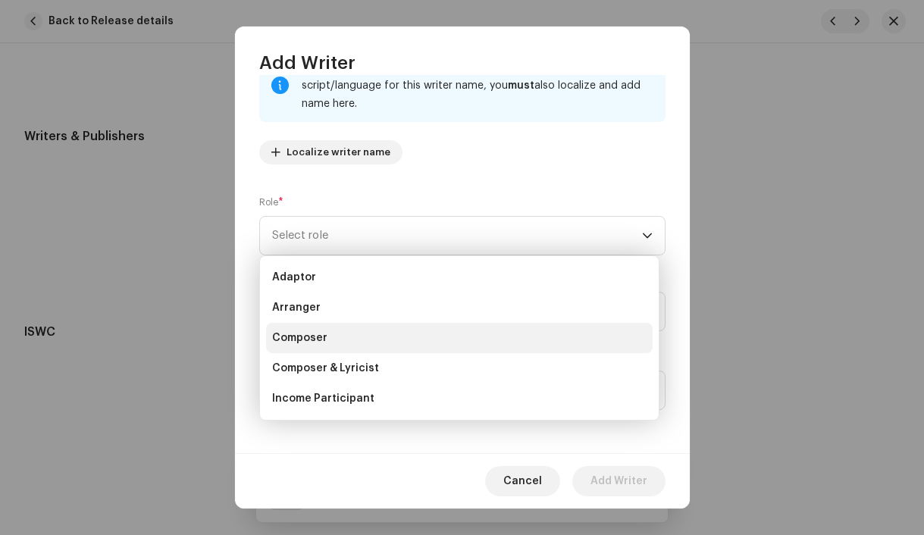
click at [358, 333] on li "Composer" at bounding box center [459, 338] width 386 height 30
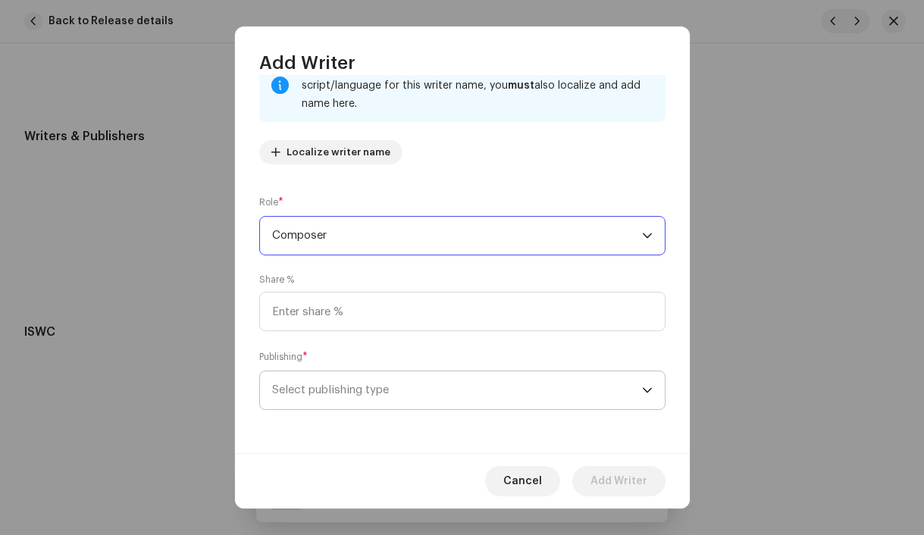
click at [449, 398] on span "Select publishing type" at bounding box center [457, 390] width 370 height 38
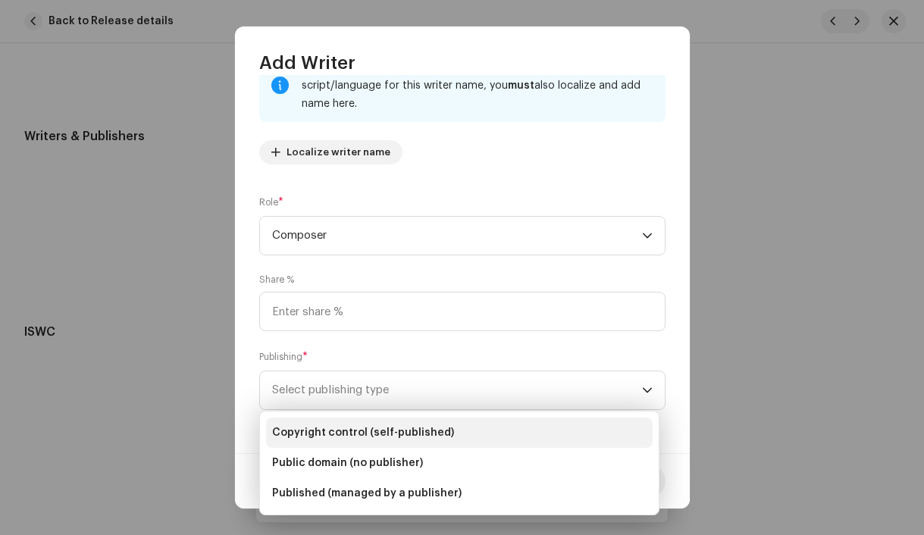
click at [440, 435] on span "Copyright control (self-published)" at bounding box center [363, 432] width 182 height 15
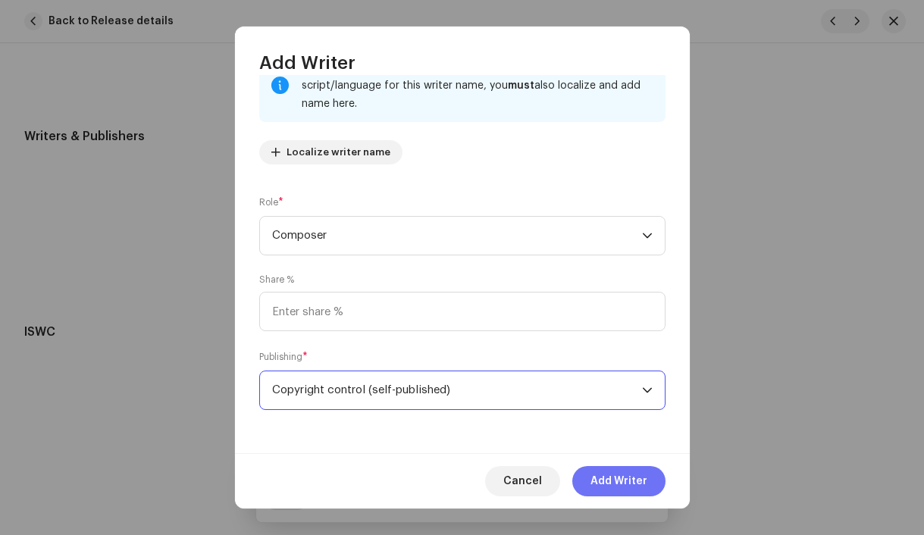
click at [627, 485] on span "Add Writer" at bounding box center [618, 481] width 57 height 30
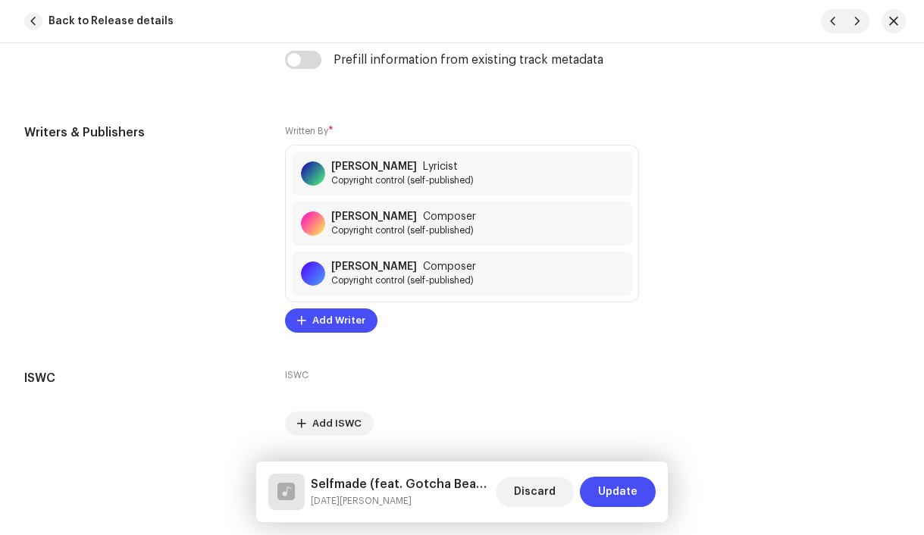
scroll to position [3449, 0]
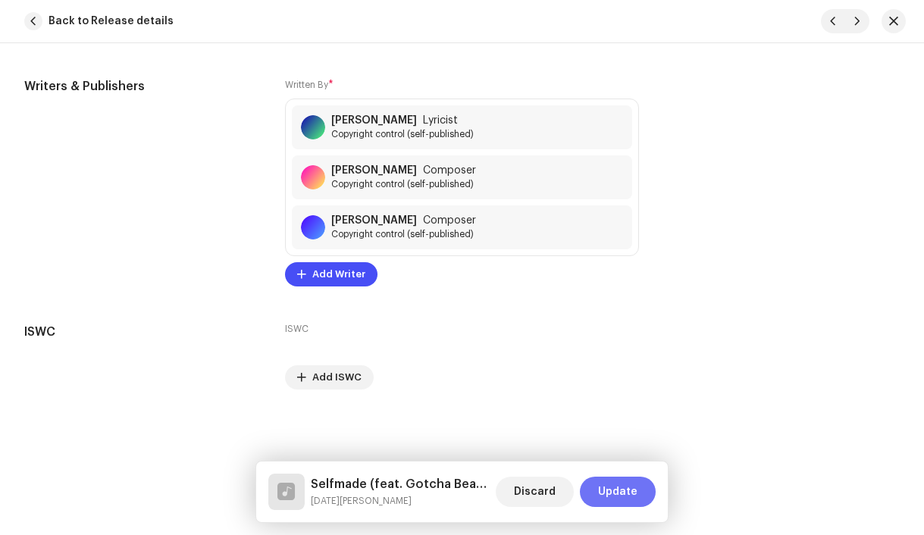
click at [622, 483] on span "Update" at bounding box center [617, 492] width 39 height 30
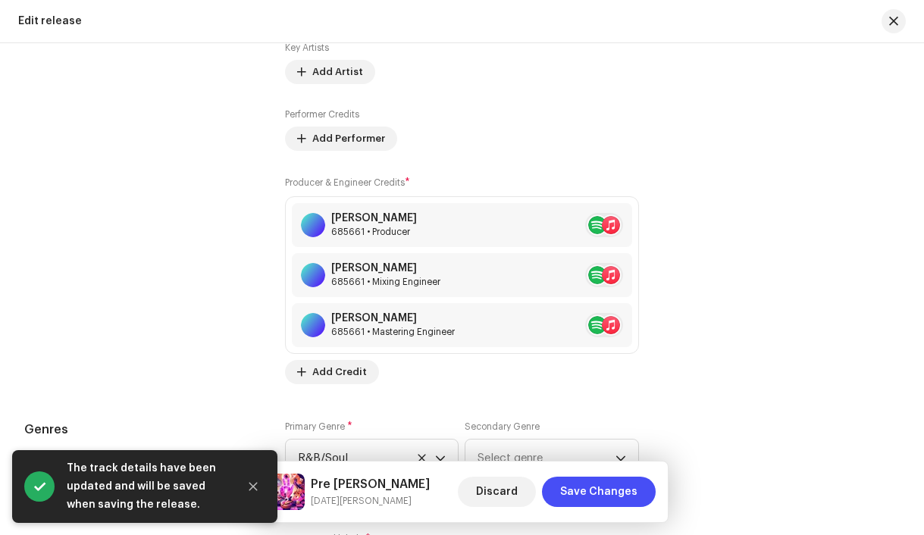
scroll to position [1923, 0]
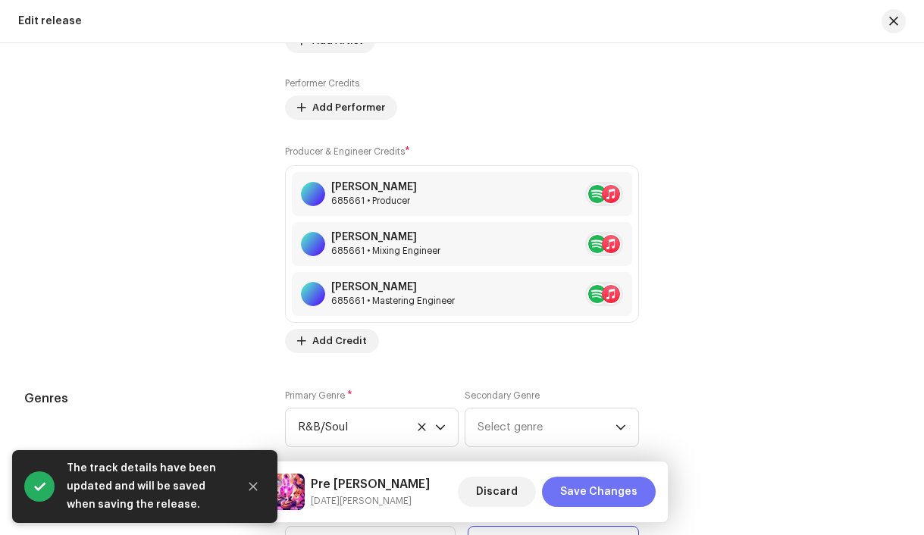
click at [621, 496] on span "Save Changes" at bounding box center [598, 492] width 77 height 30
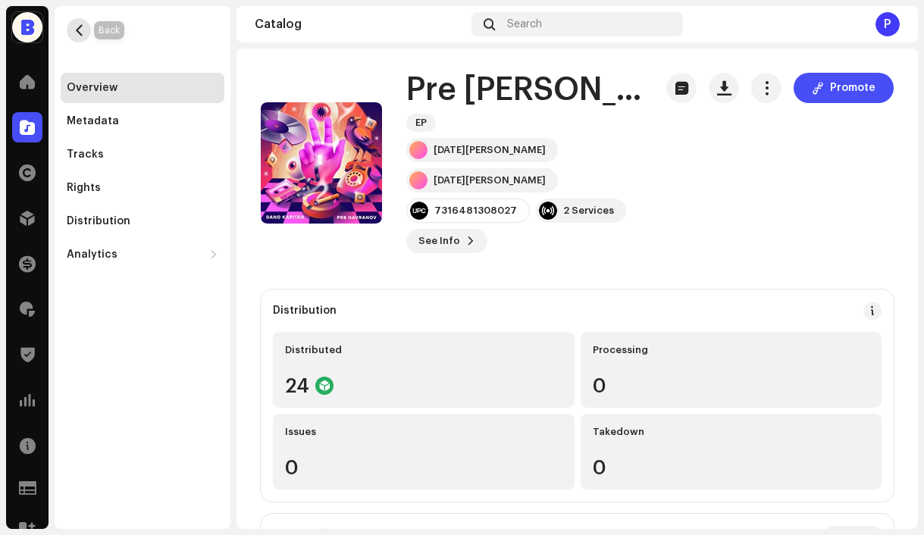
click at [81, 33] on span "button" at bounding box center [78, 30] width 11 height 12
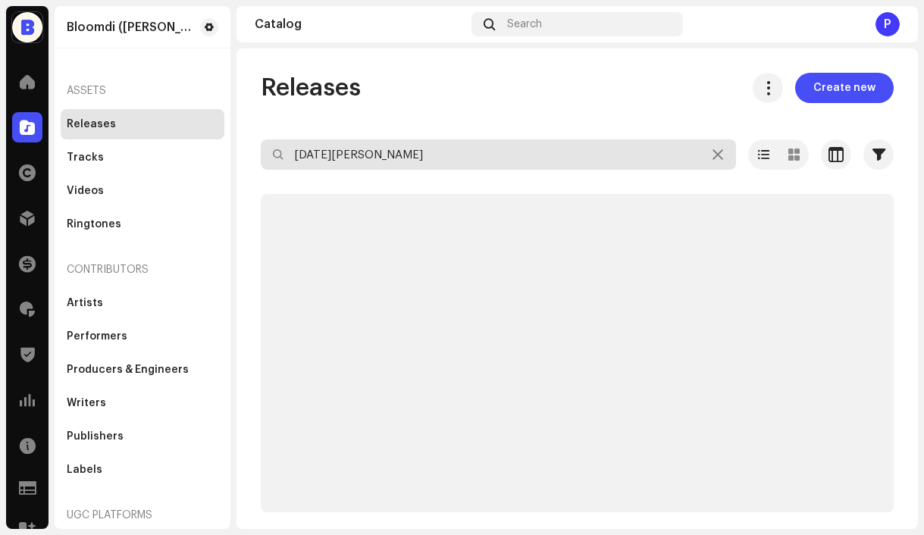
click at [394, 153] on input "dano ka" at bounding box center [498, 154] width 475 height 30
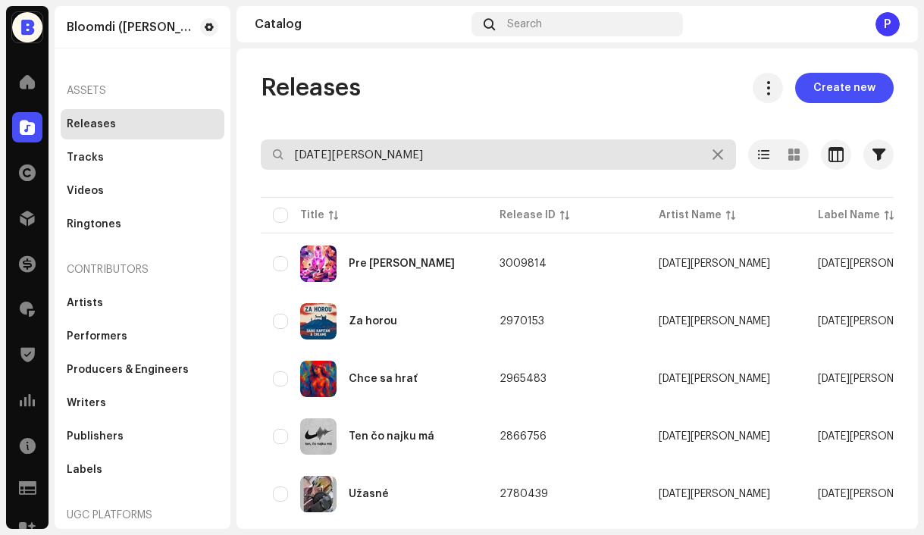
click at [394, 153] on input "dano ka" at bounding box center [498, 154] width 475 height 30
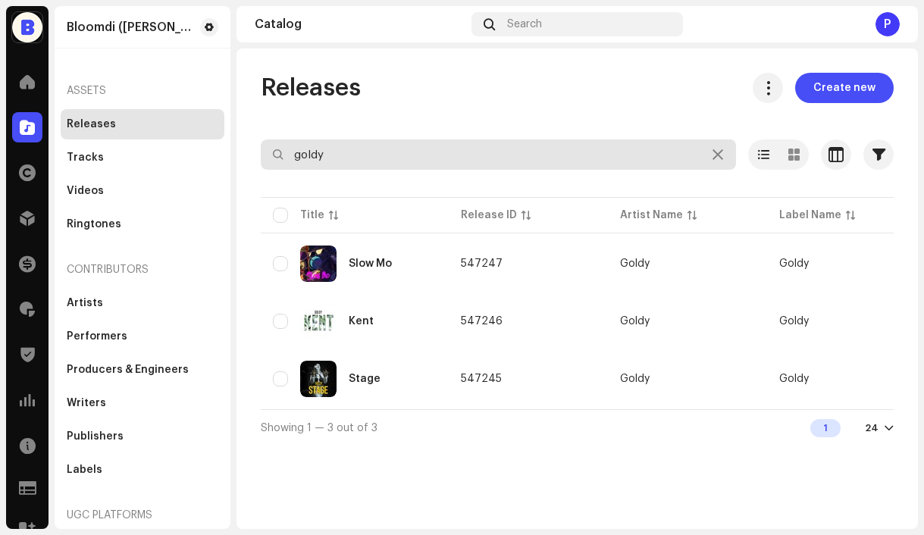
type input "goldy"
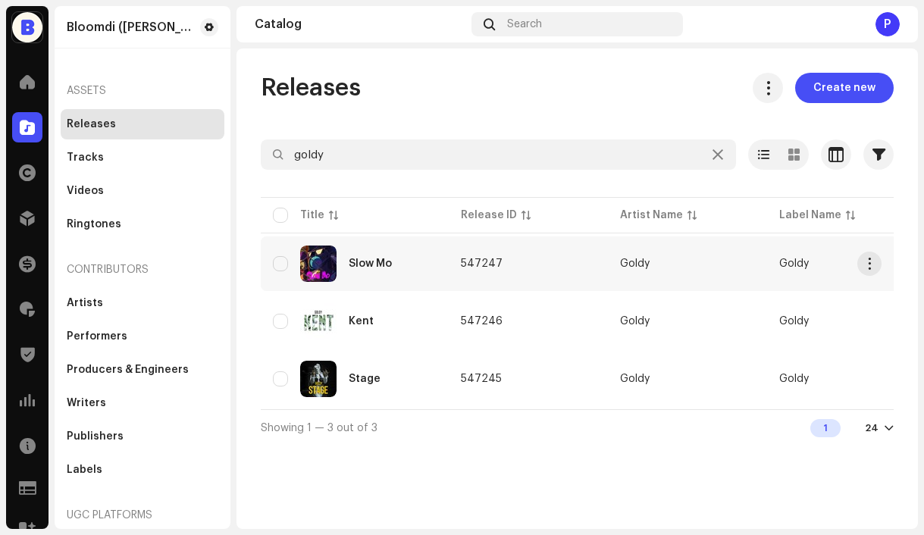
click at [430, 278] on div "Slow Mo" at bounding box center [355, 263] width 164 height 36
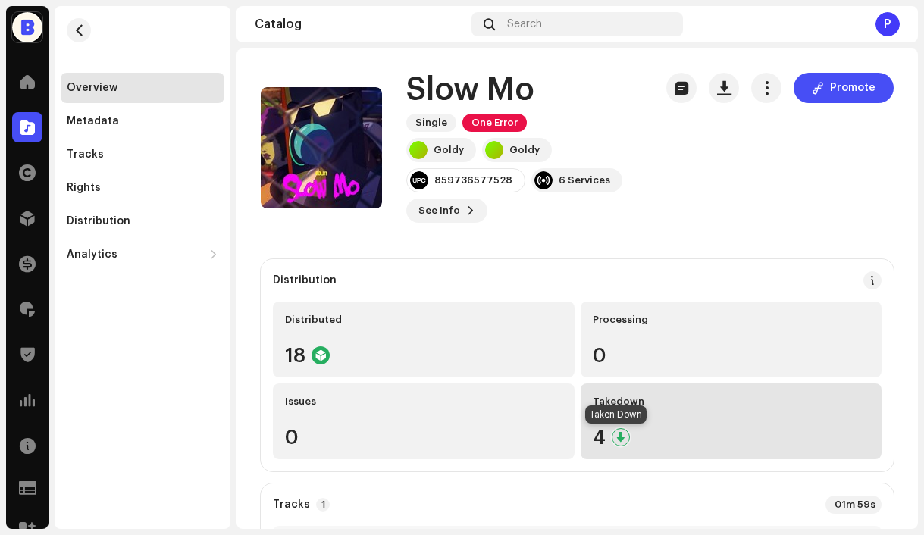
click at [617, 431] on div at bounding box center [620, 437] width 18 height 18
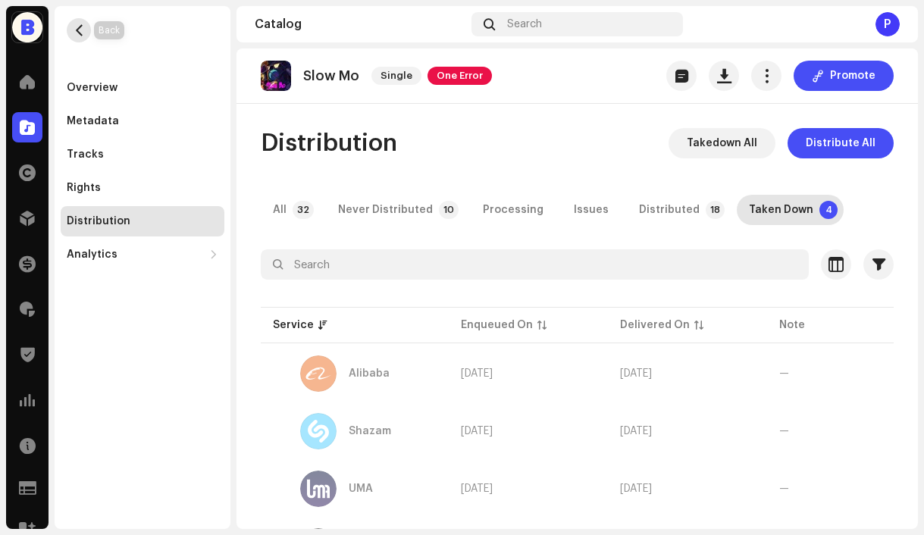
click at [77, 32] on span "button" at bounding box center [78, 30] width 11 height 12
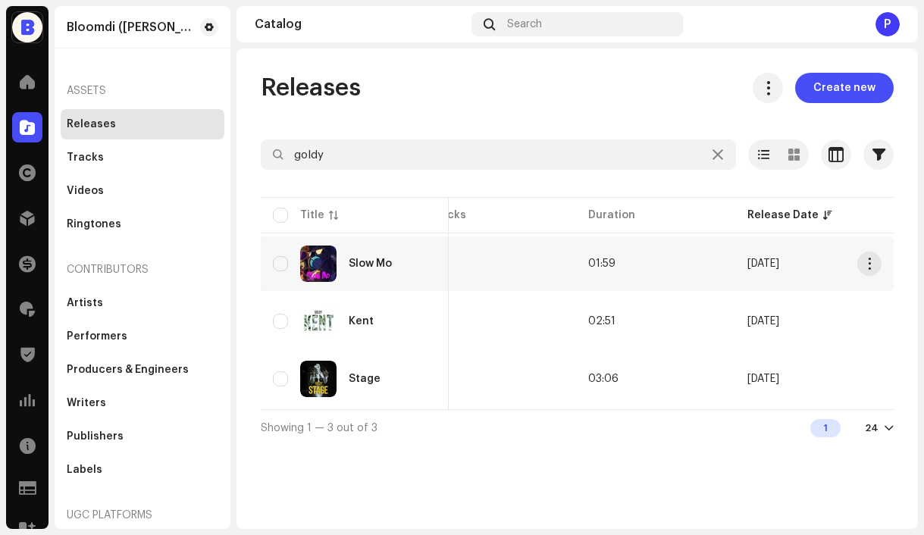
scroll to position [0, 828]
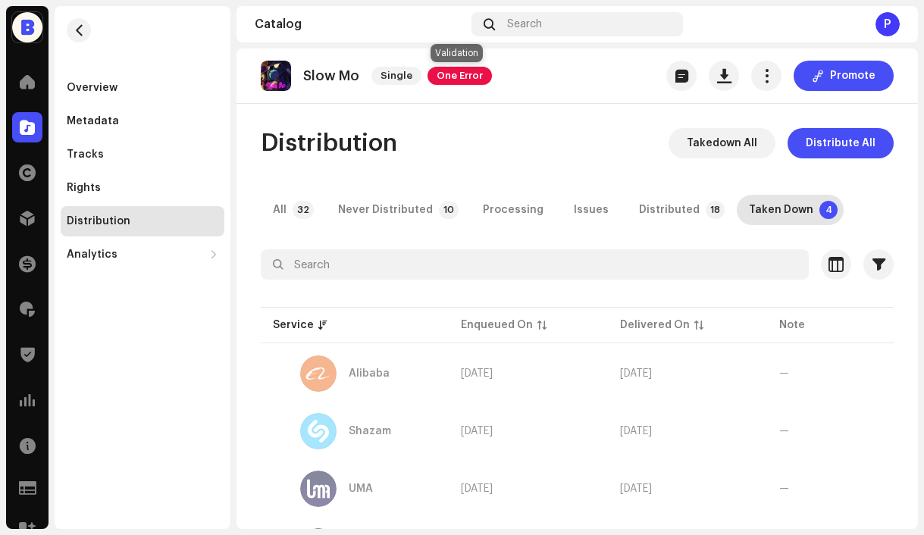
click at [455, 77] on span "One Error" at bounding box center [459, 76] width 64 height 18
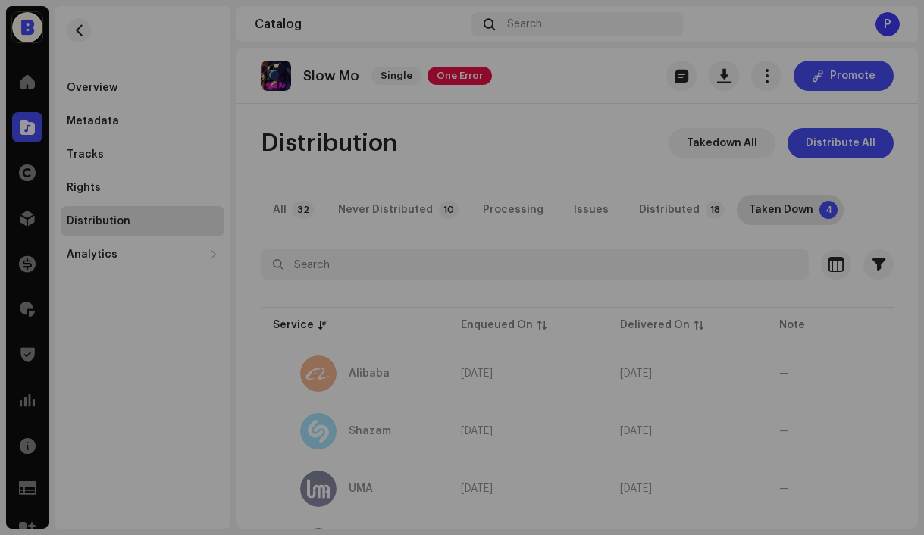
click at [547, 70] on div "Validation Errors Address the following issues before you can distribute. Track…" at bounding box center [462, 267] width 924 height 535
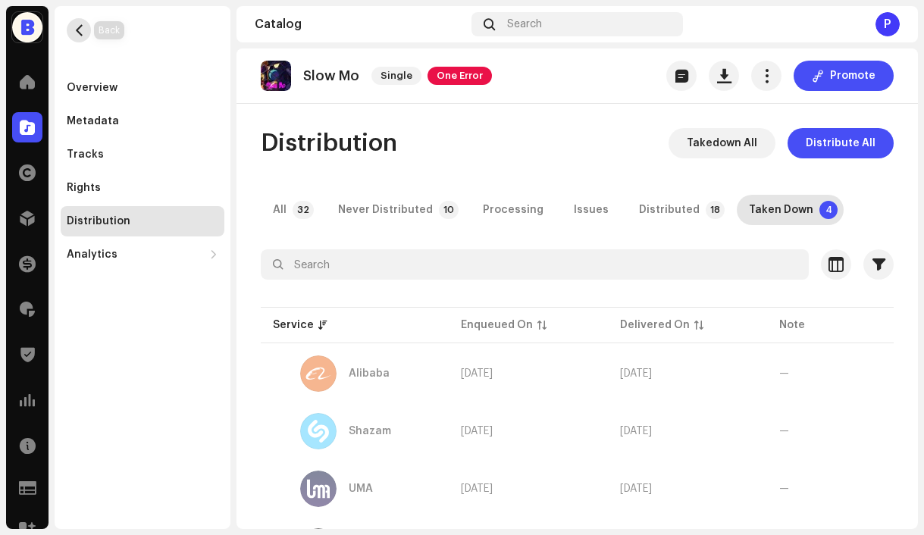
click at [83, 30] on span "button" at bounding box center [78, 30] width 11 height 12
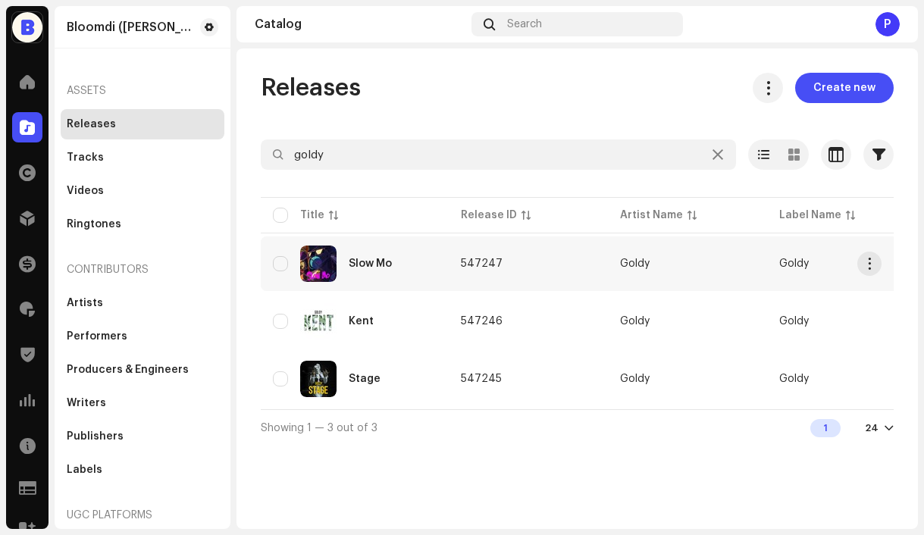
click at [391, 272] on div "Slow Mo" at bounding box center [355, 263] width 164 height 36
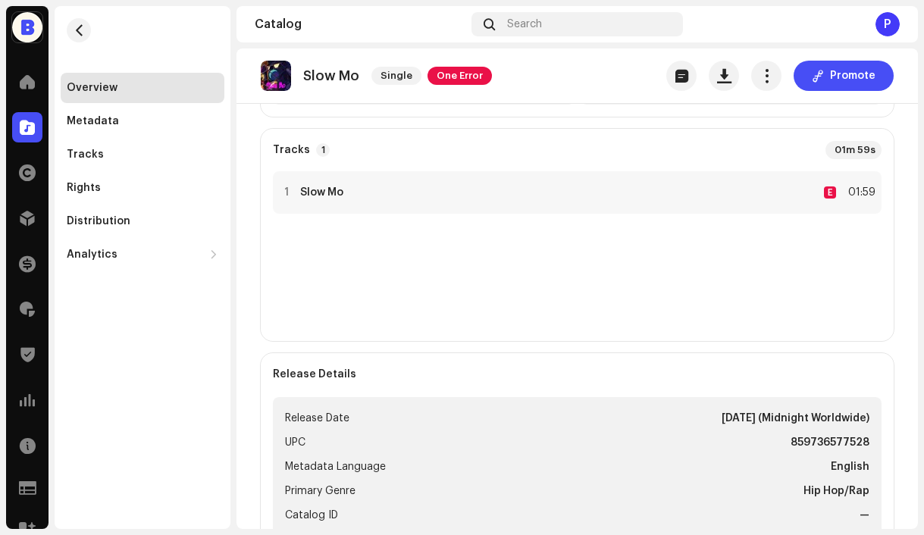
scroll to position [363, 0]
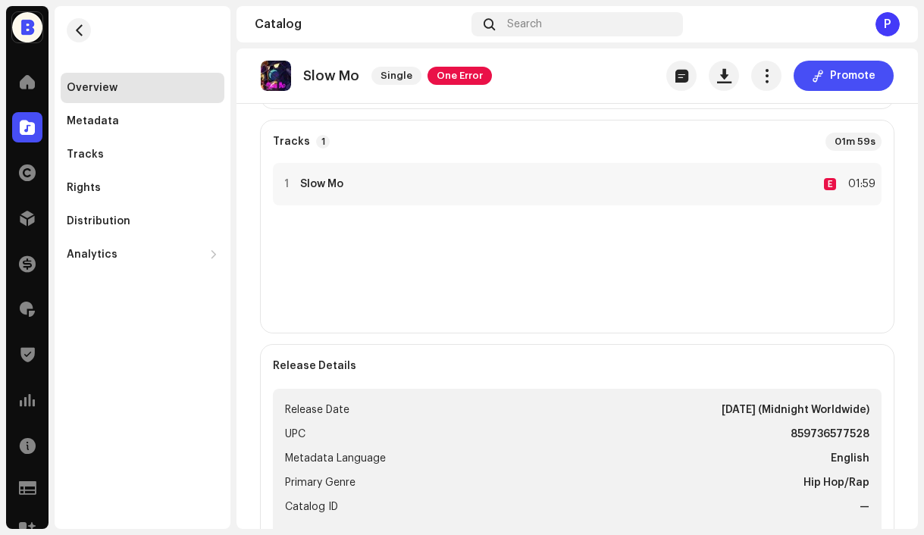
click at [487, 189] on re-o-release-hero "Slow Mo Single One Error Promote Slow Mo Single One Error Goldy Goldy 859736577…" at bounding box center [576, 123] width 681 height 150
click at [509, 188] on re-o-release-hero "Slow Mo Single One Error Promote Slow Mo Single One Error Goldy Goldy 859736577…" at bounding box center [576, 123] width 681 height 150
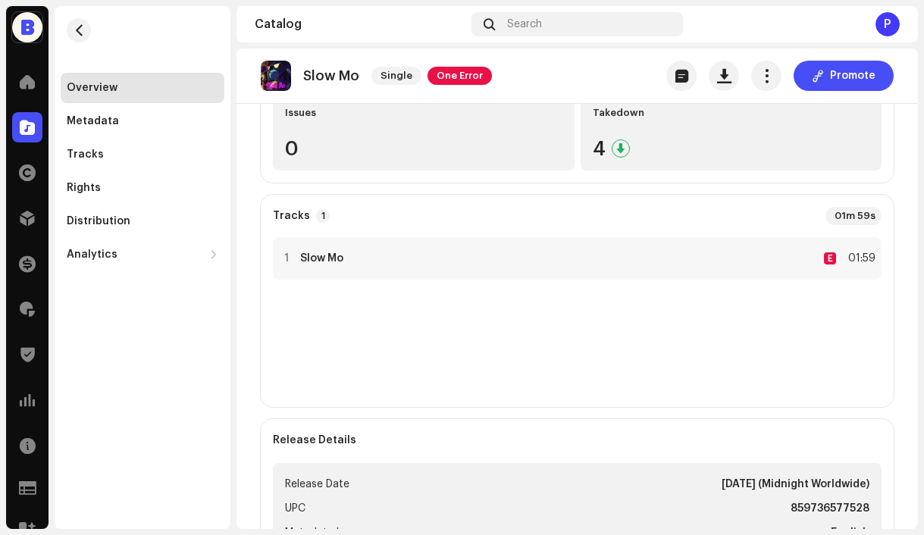
scroll to position [288, 0]
click at [399, 264] on div "1 Slow Mo E 01:59" at bounding box center [577, 259] width 608 height 42
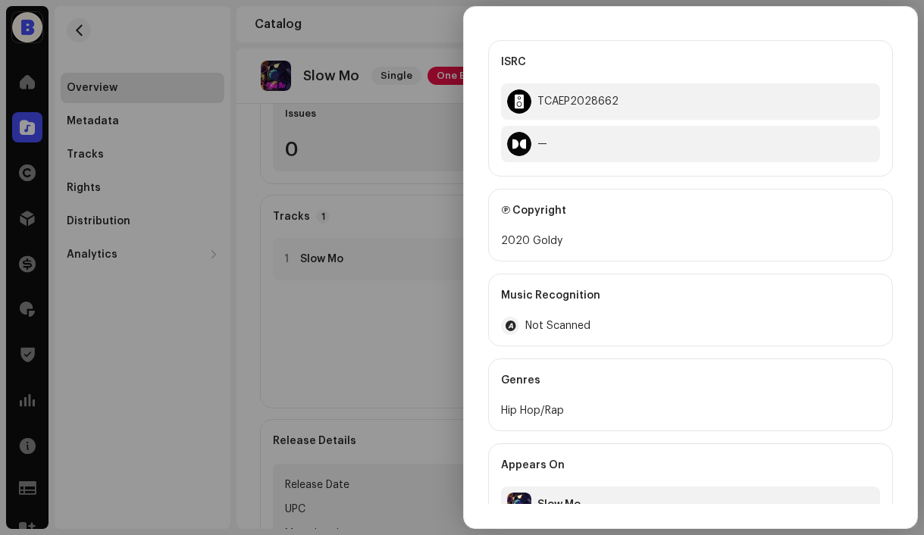
scroll to position [400, 0]
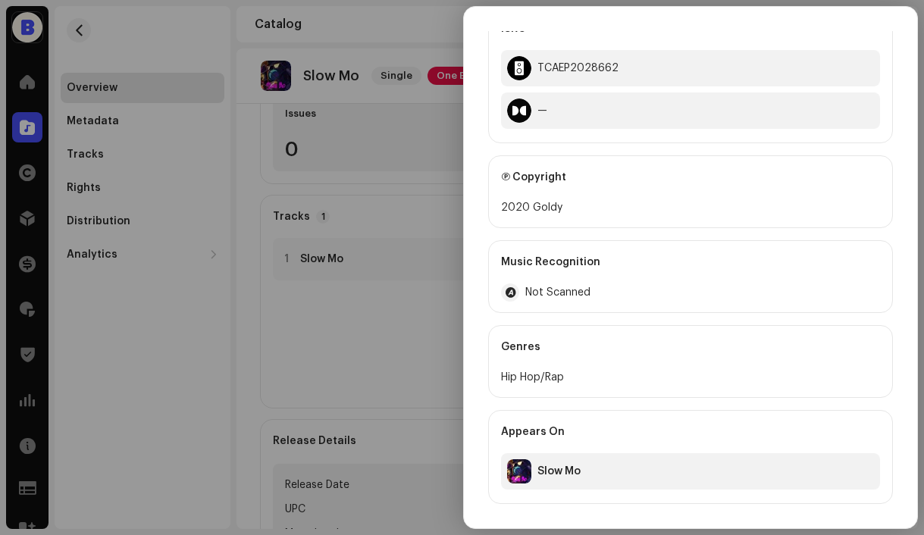
click at [374, 374] on div at bounding box center [462, 267] width 924 height 535
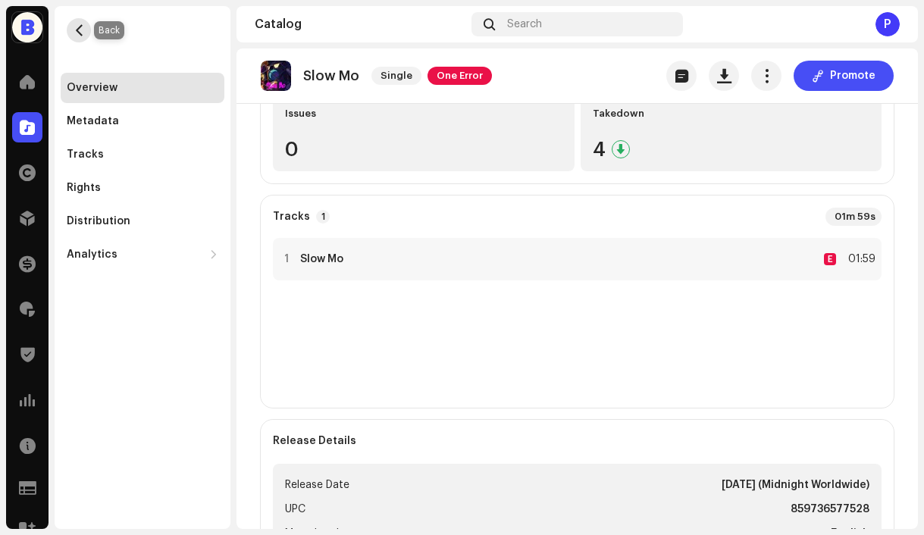
click at [86, 34] on button "button" at bounding box center [79, 30] width 24 height 24
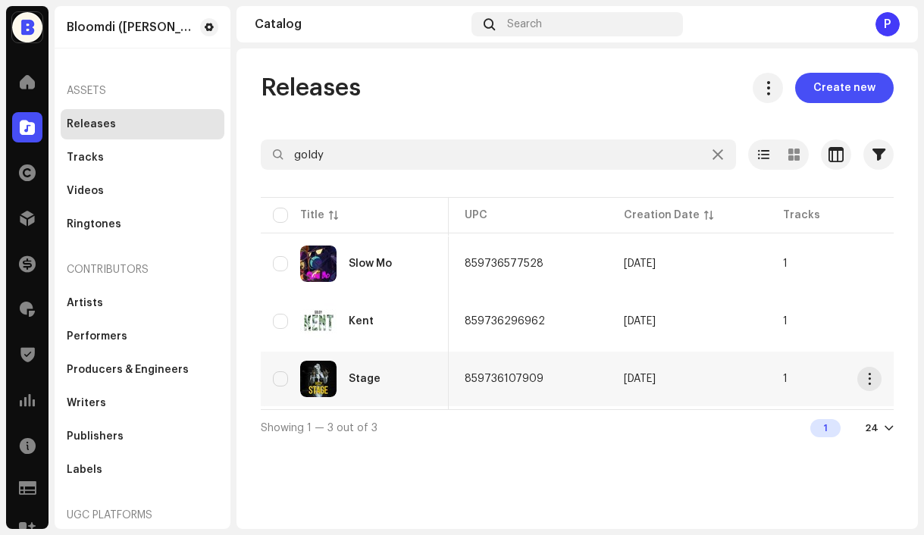
scroll to position [0, 477]
click at [542, 328] on td "859736296962" at bounding box center [528, 321] width 159 height 55
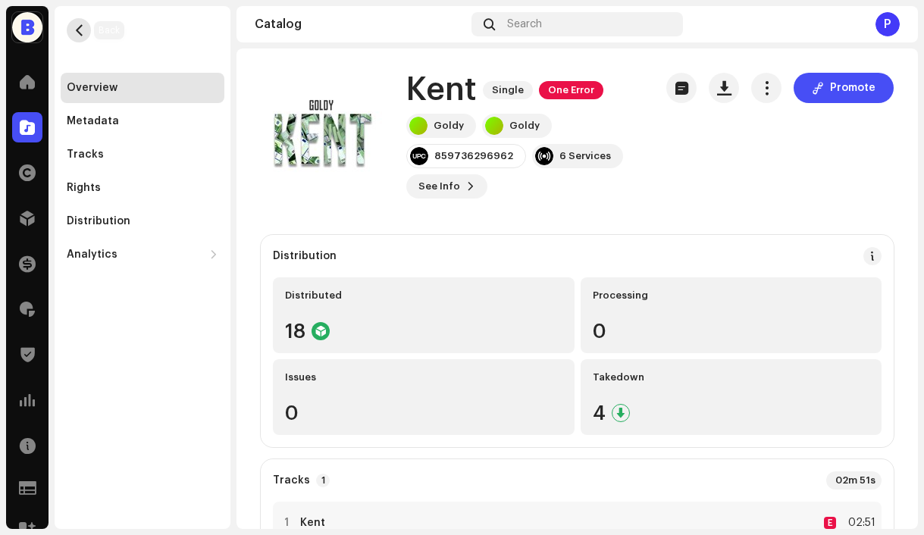
click at [83, 26] on span "button" at bounding box center [78, 30] width 11 height 12
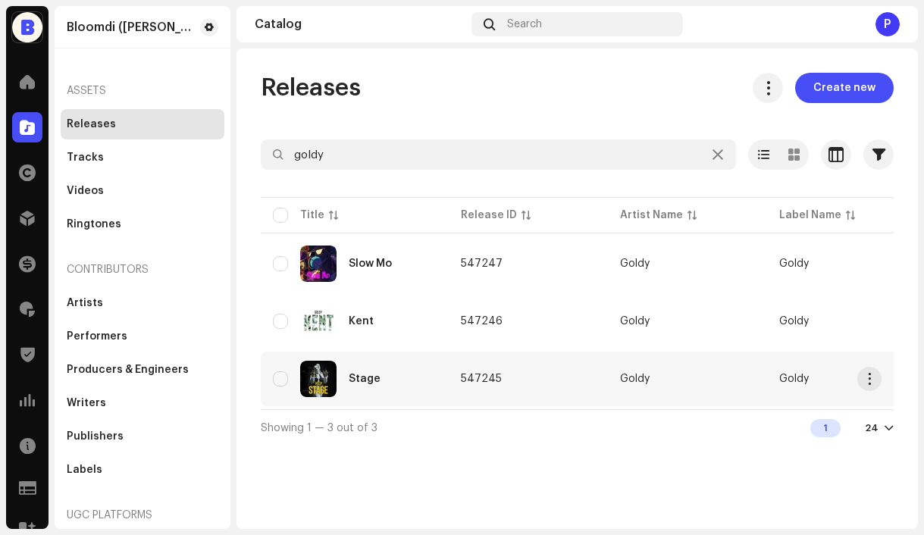
click at [410, 373] on div "Stage" at bounding box center [355, 379] width 164 height 36
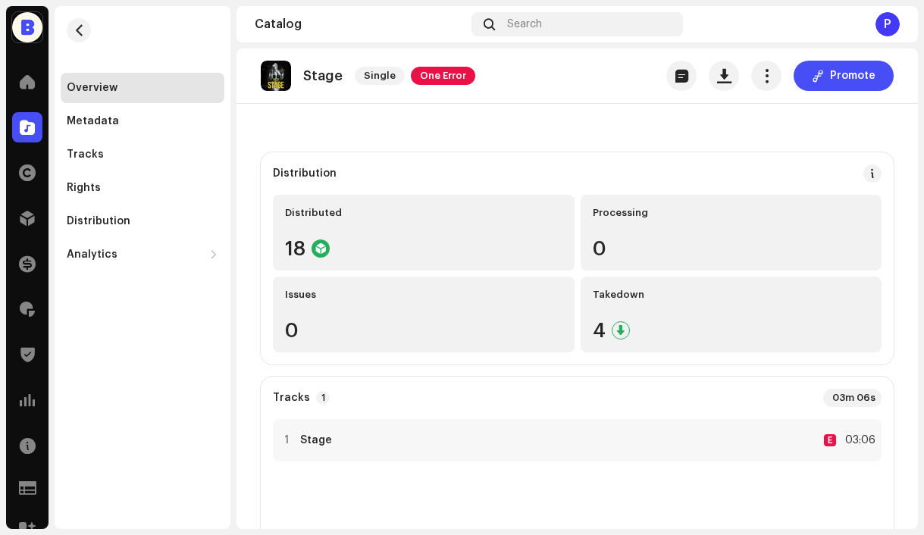
scroll to position [83, 0]
click at [83, 32] on span "button" at bounding box center [78, 30] width 11 height 12
